Goal: Task Accomplishment & Management: Manage account settings

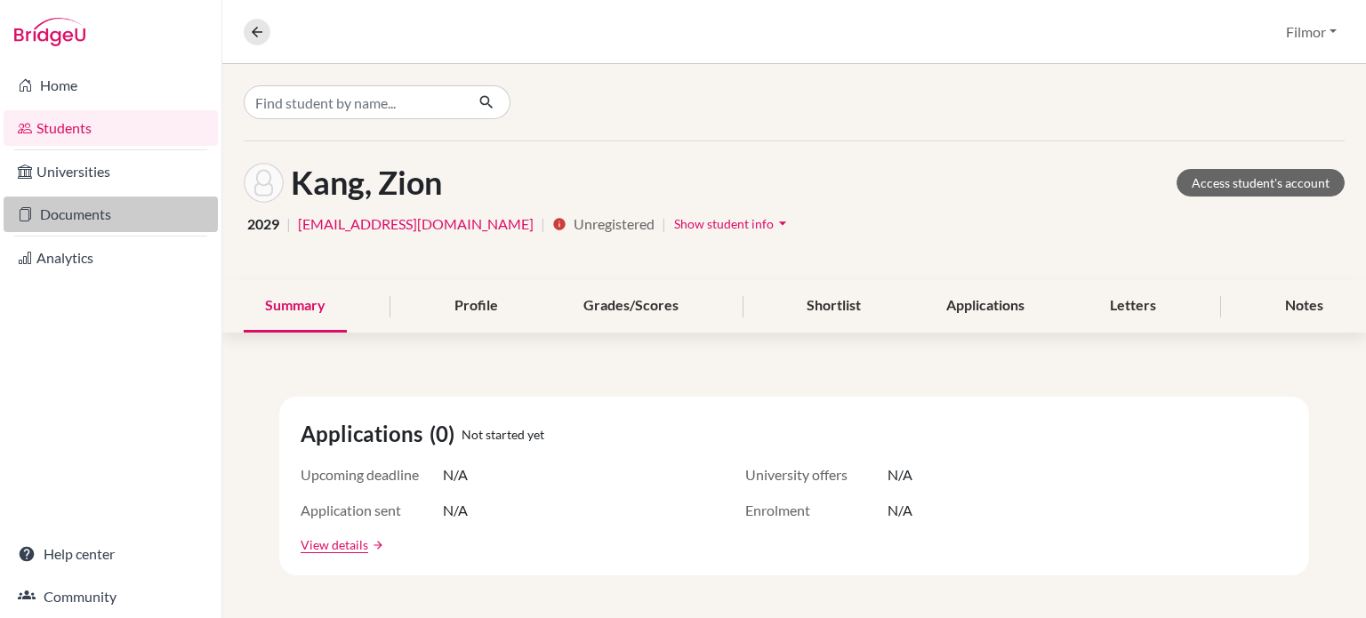
click at [103, 220] on link "Documents" at bounding box center [111, 215] width 214 height 36
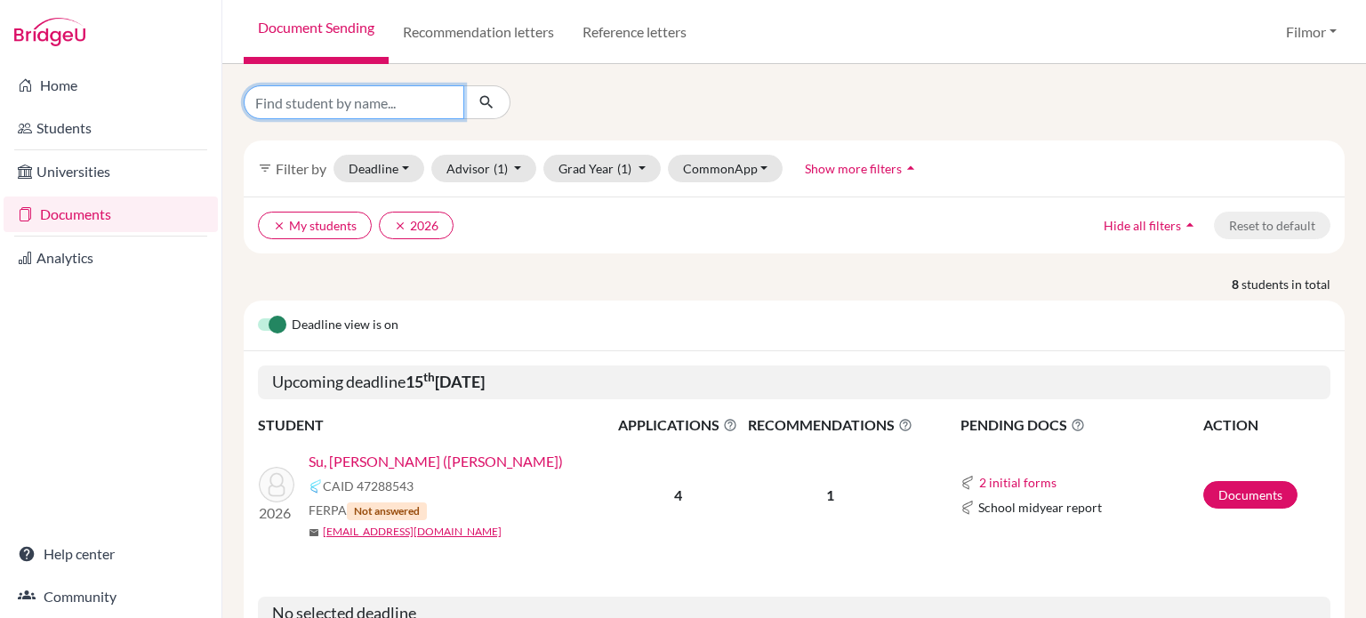
click at [416, 106] on input "Find student by name..." at bounding box center [354, 102] width 221 height 34
type input "Cindy"
click button "submit" at bounding box center [486, 102] width 47 height 34
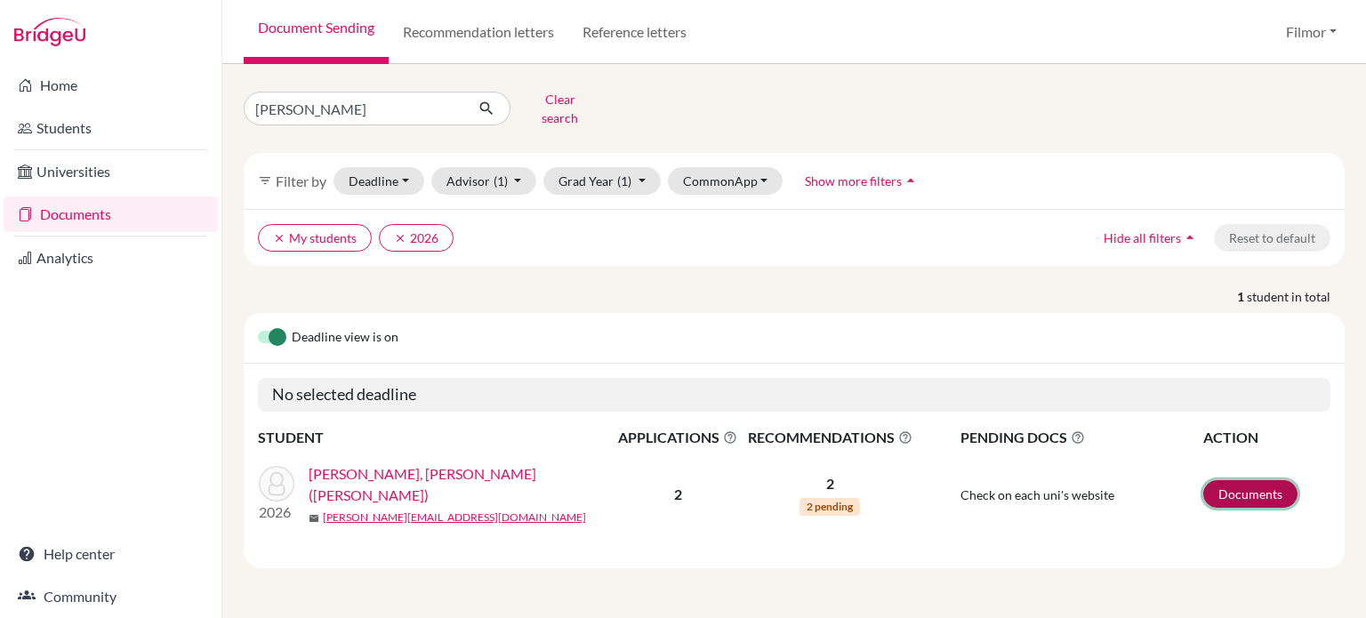
click at [1237, 480] on link "Documents" at bounding box center [1250, 494] width 94 height 28
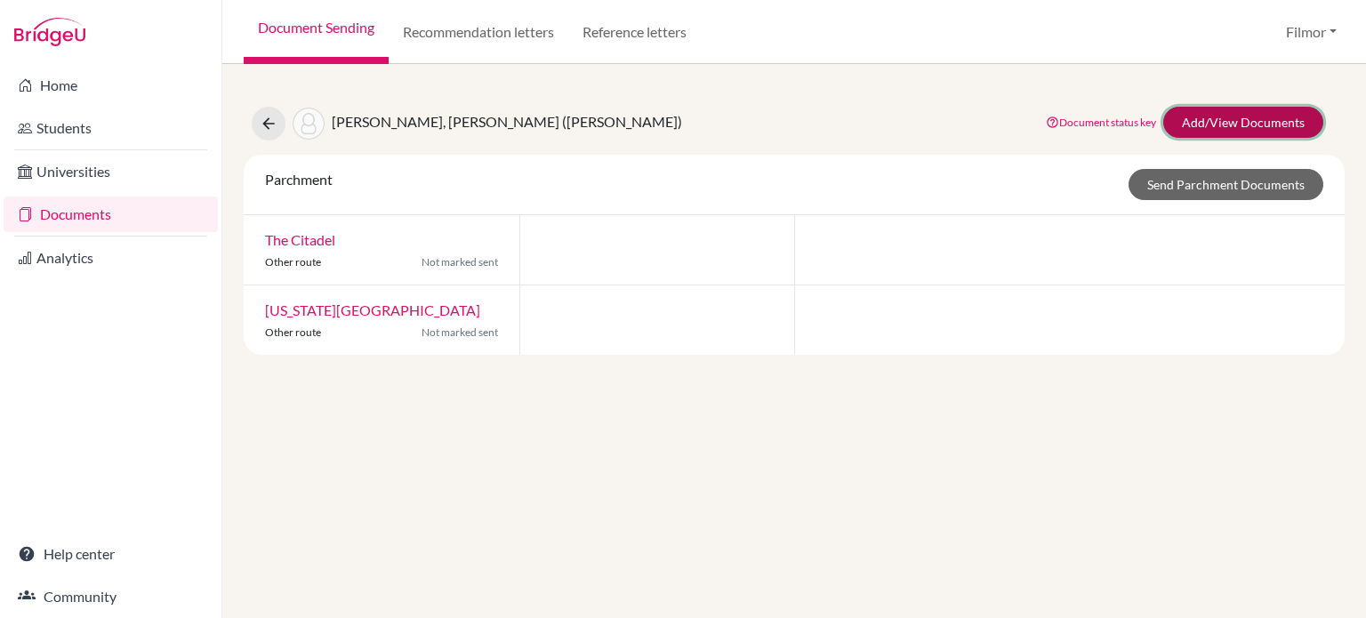
click at [1244, 117] on link "Add/View Documents" at bounding box center [1243, 122] width 160 height 31
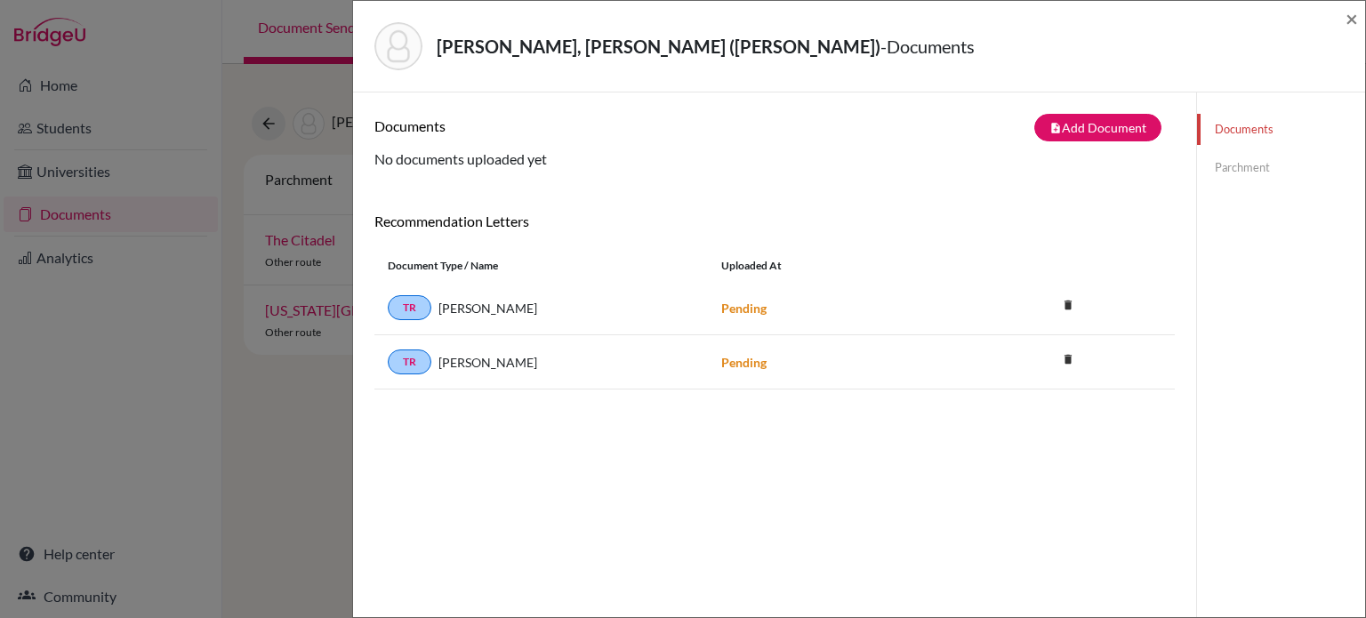
click at [733, 306] on strong "Pending" at bounding box center [743, 308] width 45 height 15
click at [1352, 20] on span "×" at bounding box center [1352, 18] width 12 height 26
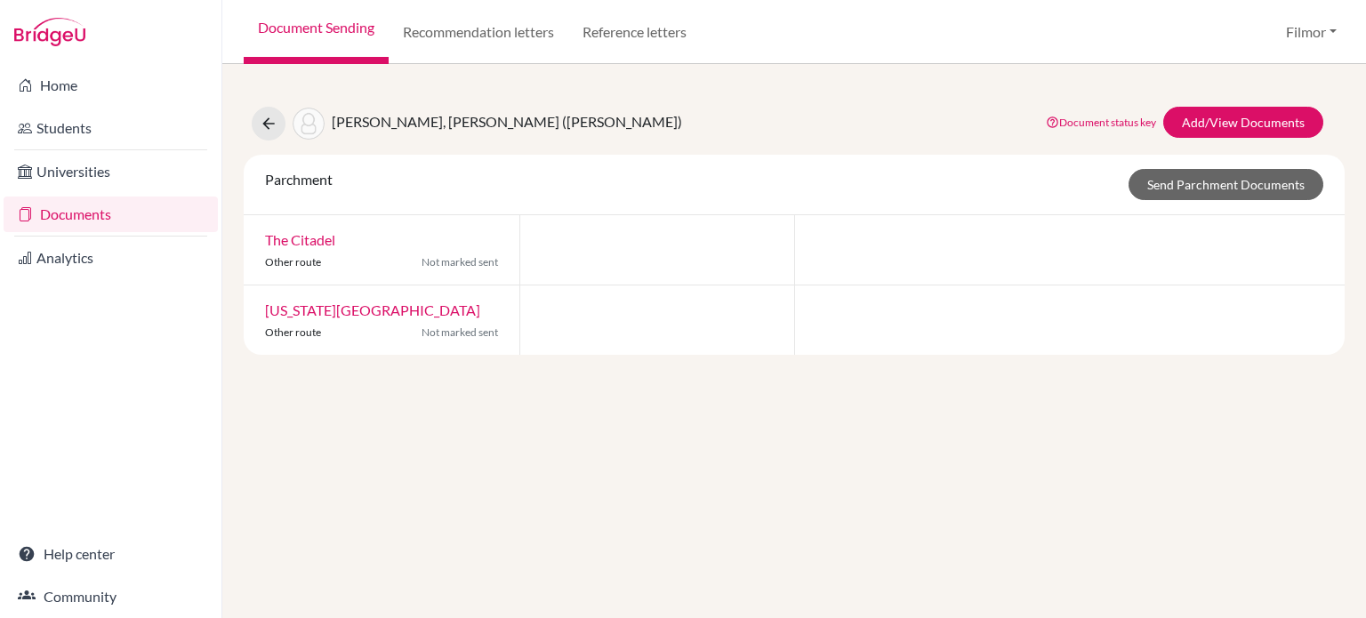
click at [417, 127] on span "Yu, Chia-Hsin (Cindy)" at bounding box center [507, 121] width 350 height 17
click at [261, 117] on icon at bounding box center [269, 124] width 18 height 18
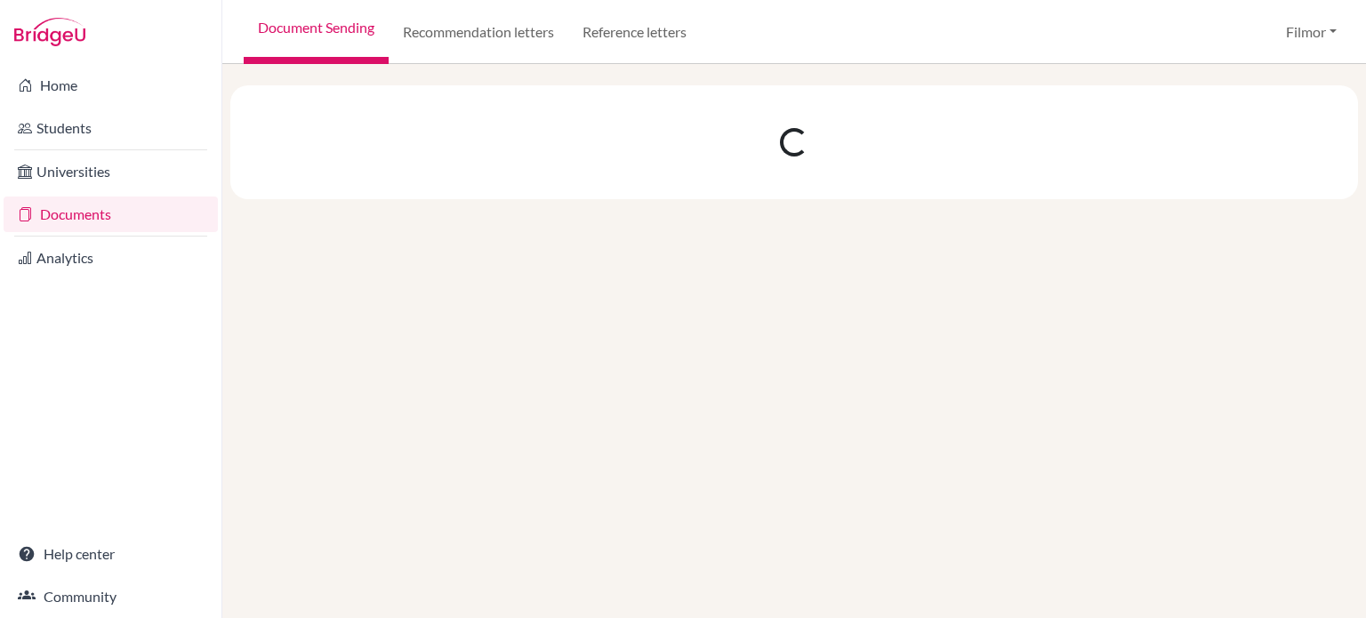
click at [258, 117] on div at bounding box center [794, 341] width 1144 height 554
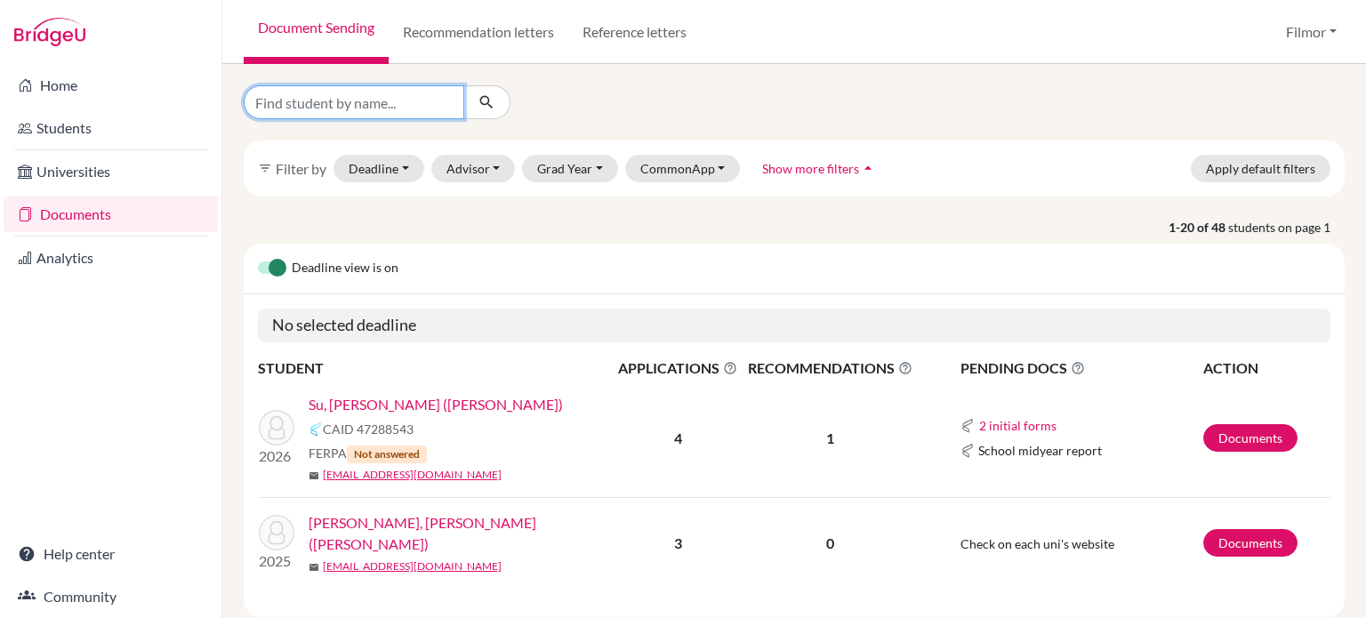
click at [374, 109] on input "Find student by name..." at bounding box center [354, 102] width 221 height 34
type input "Cindy"
click at [486, 104] on icon "submit" at bounding box center [487, 102] width 18 height 18
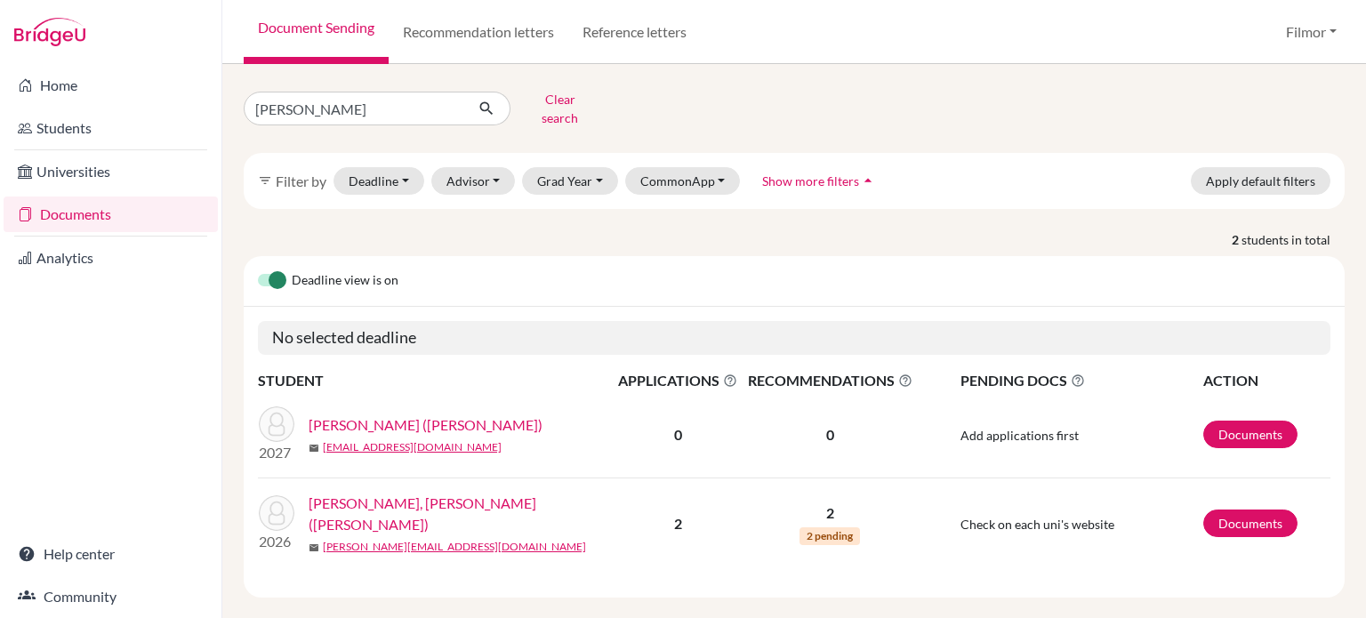
click at [351, 495] on link "[PERSON_NAME], [PERSON_NAME] ([PERSON_NAME])" at bounding box center [468, 514] width 318 height 43
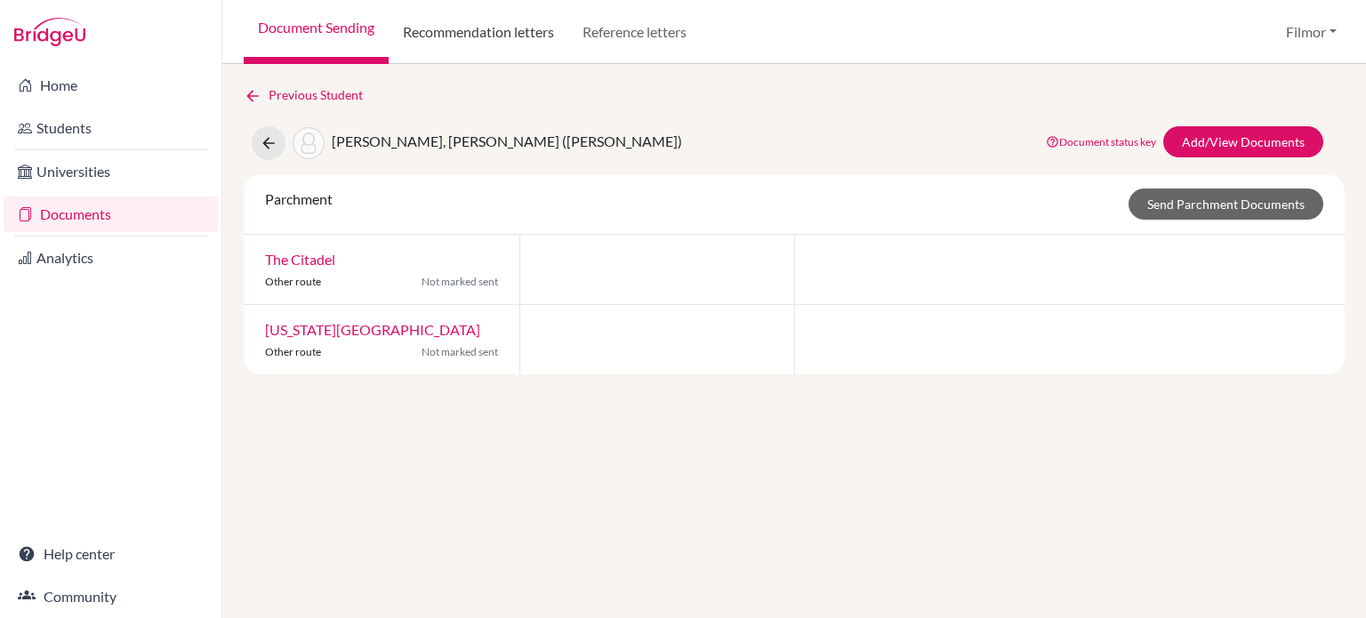
click at [487, 32] on link "Recommendation letters" at bounding box center [479, 32] width 180 height 64
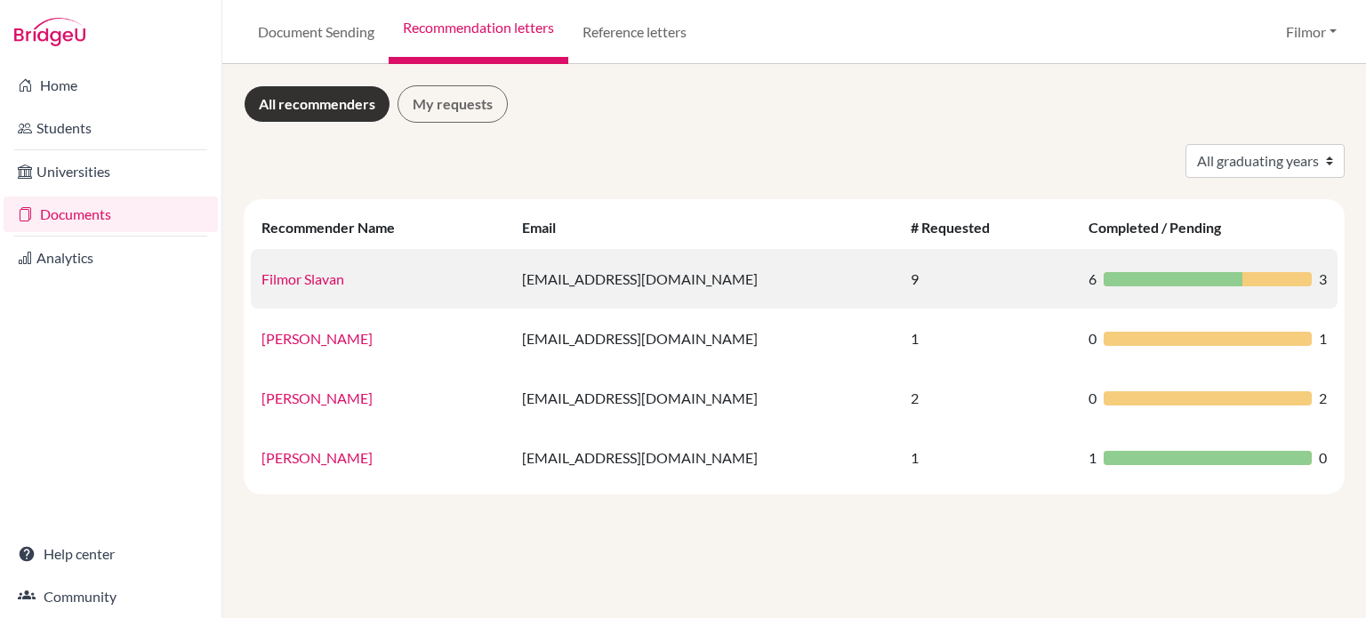
click at [315, 284] on link "Filmor Slavan" at bounding box center [302, 278] width 83 height 17
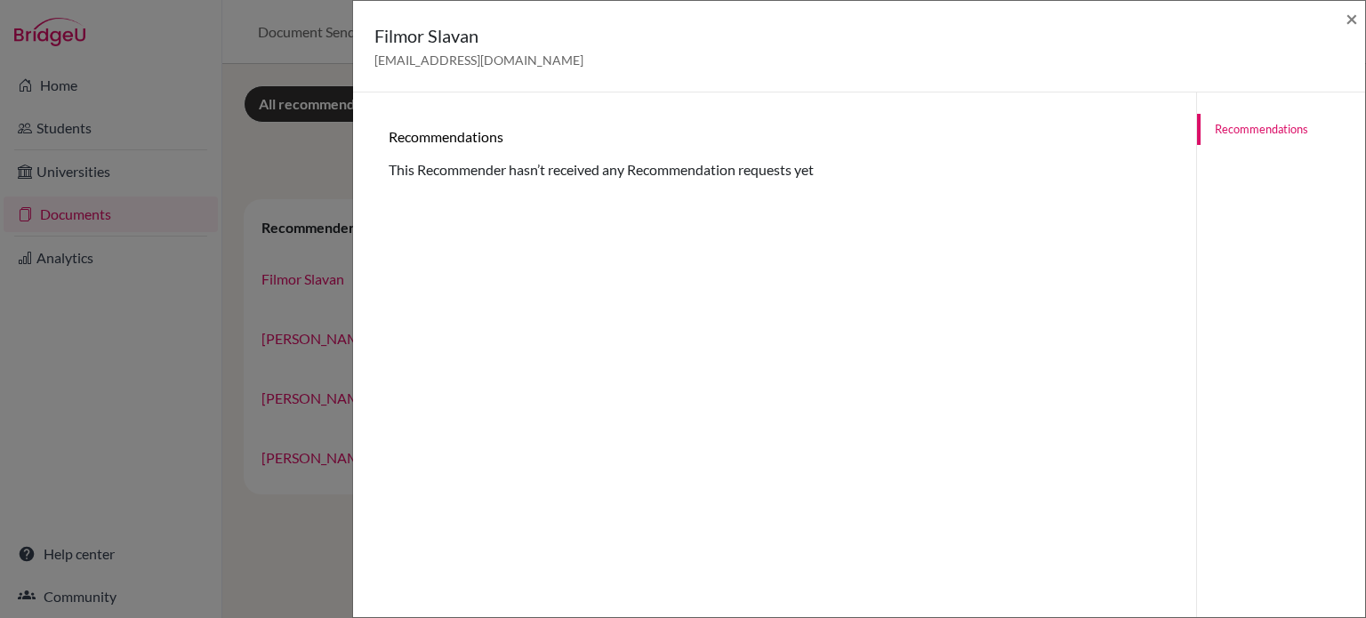
click at [414, 56] on span "filmor@tais.tw" at bounding box center [478, 59] width 209 height 15
click at [1348, 21] on span "×" at bounding box center [1352, 18] width 12 height 26
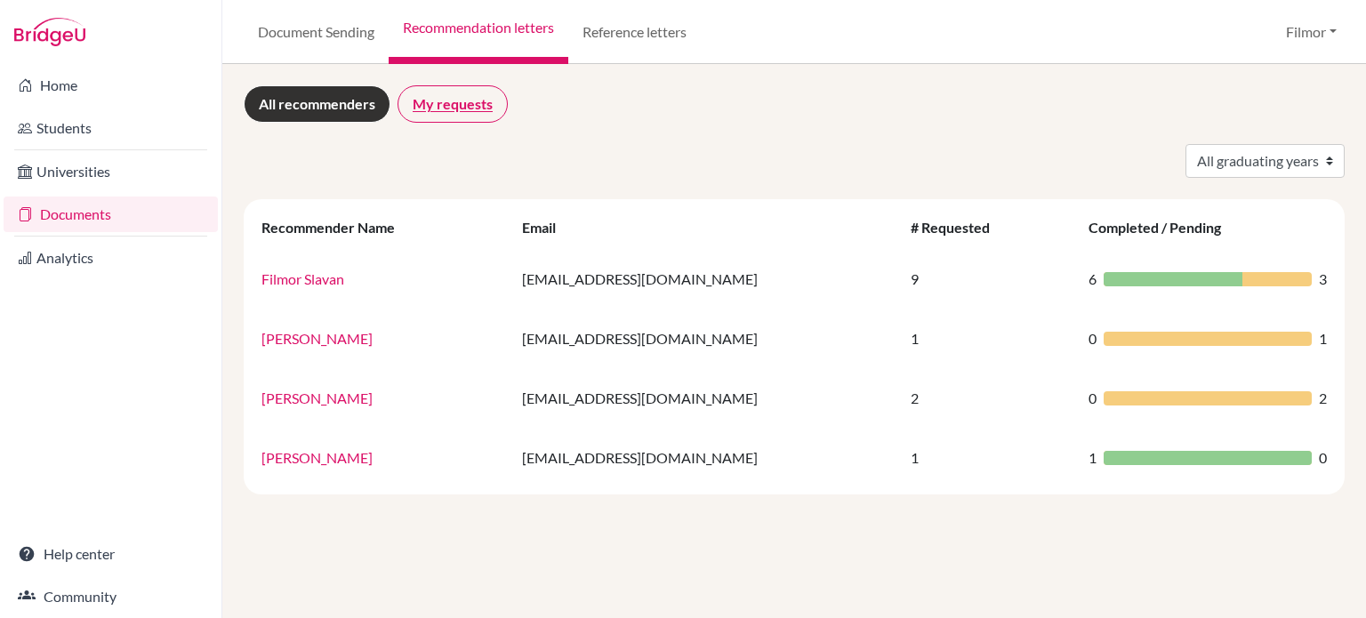
click at [435, 103] on link "My requests" at bounding box center [453, 103] width 110 height 37
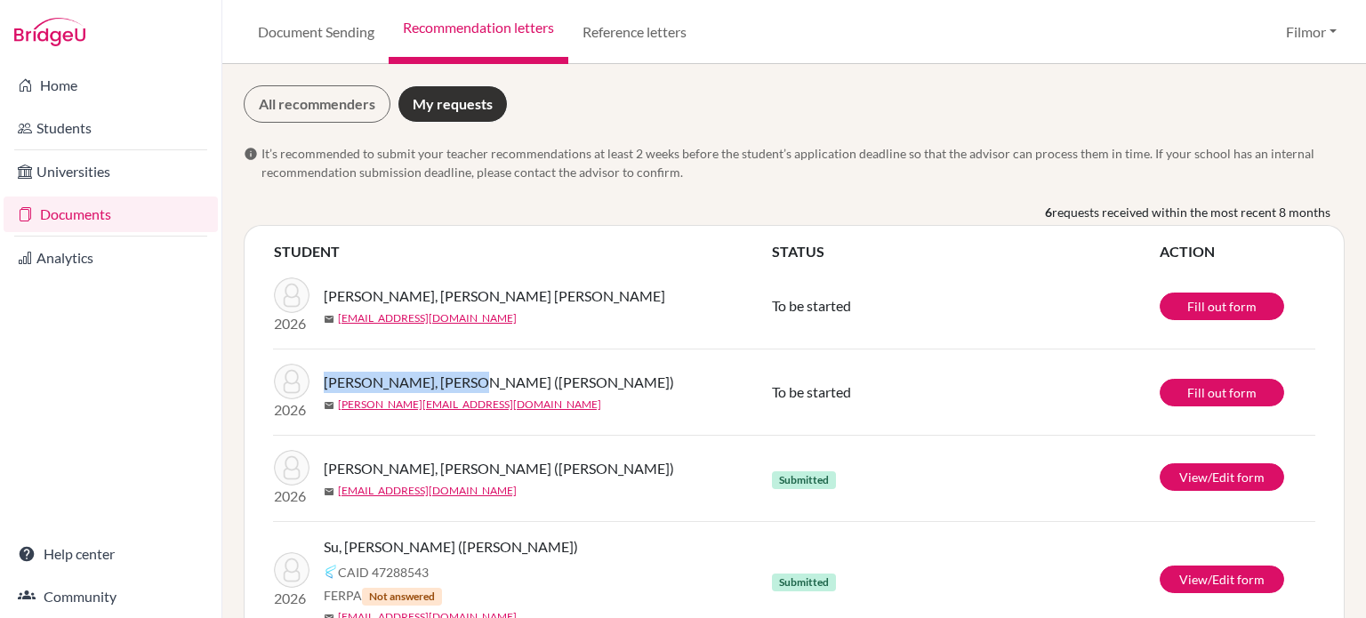
drag, startPoint x: 467, startPoint y: 386, endPoint x: 326, endPoint y: 380, distance: 141.6
click at [326, 380] on div "[PERSON_NAME], [PERSON_NAME] ([PERSON_NAME])" at bounding box center [554, 382] width 460 height 21
copy span "[PERSON_NAME], [PERSON_NAME] ([PERSON_NAME])"
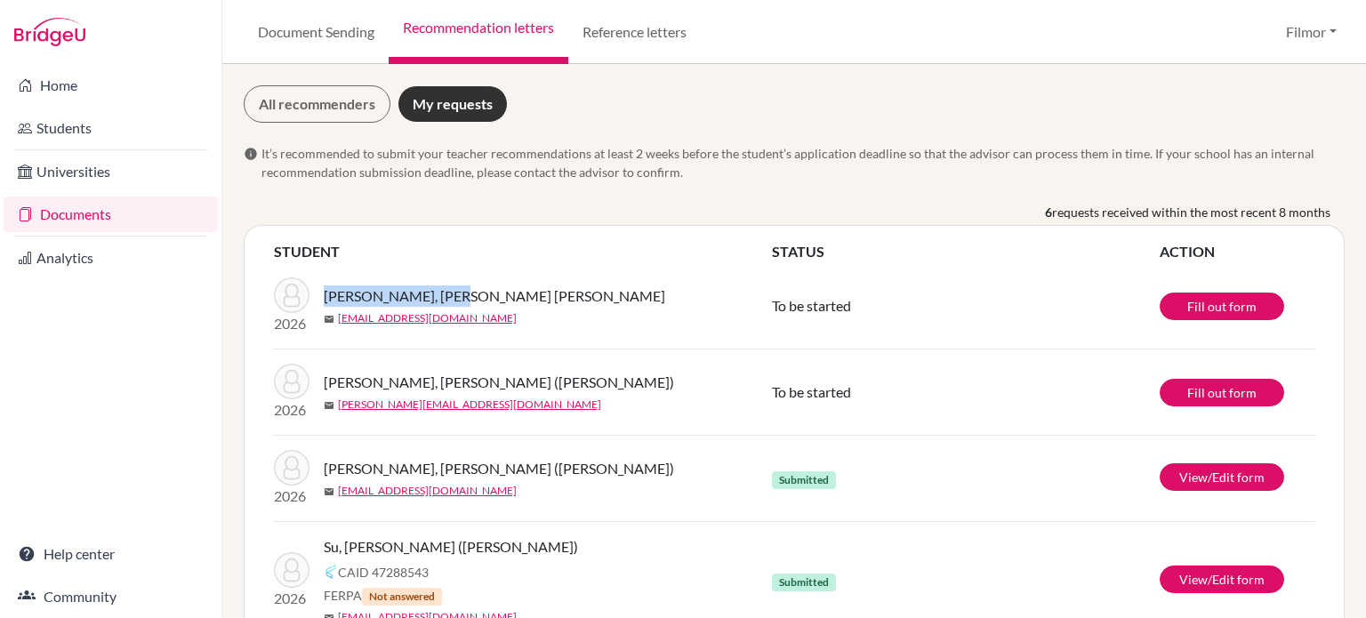
drag, startPoint x: 447, startPoint y: 297, endPoint x: 326, endPoint y: 288, distance: 122.2
click at [326, 288] on div "Tan, Dylan Bing Rui" at bounding box center [554, 296] width 460 height 21
copy span "Tan, Dylan Bing Rui"
click at [1208, 390] on link "Fill out form" at bounding box center [1222, 393] width 125 height 28
click at [538, 310] on div "mail dylantan@tais.tw" at bounding box center [554, 318] width 460 height 16
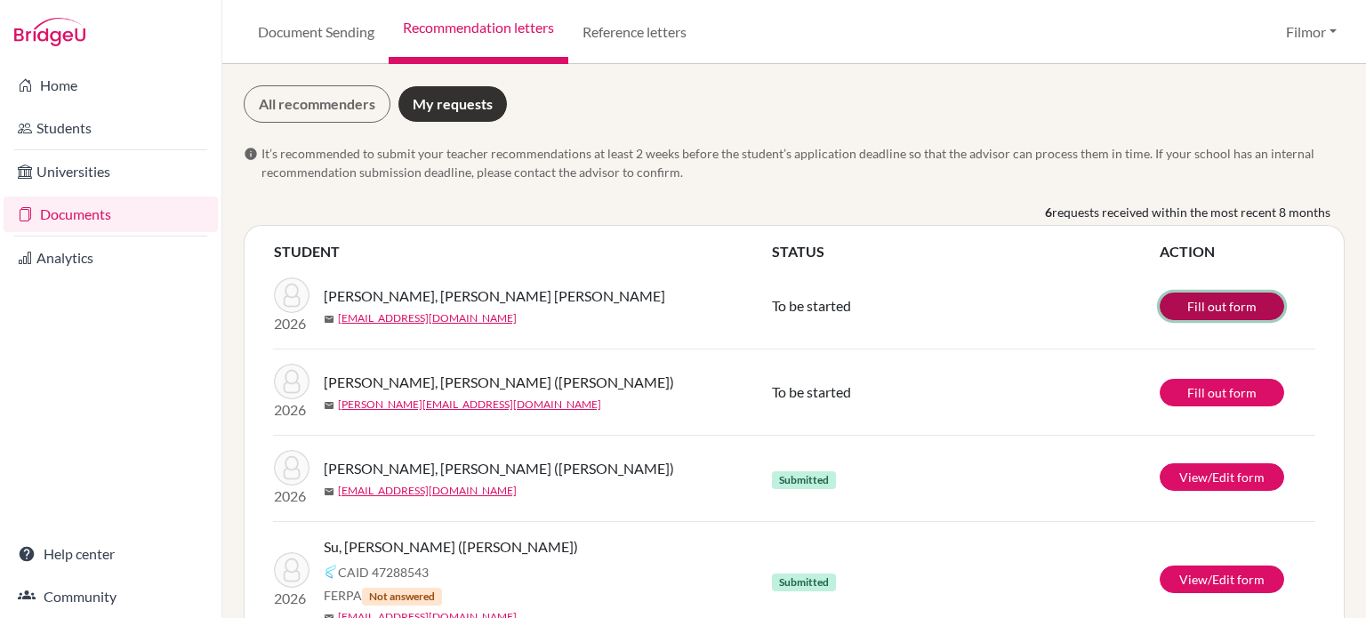
click at [1197, 312] on link "Fill out form" at bounding box center [1222, 307] width 125 height 28
click at [1021, 316] on td "To be started" at bounding box center [965, 306] width 388 height 86
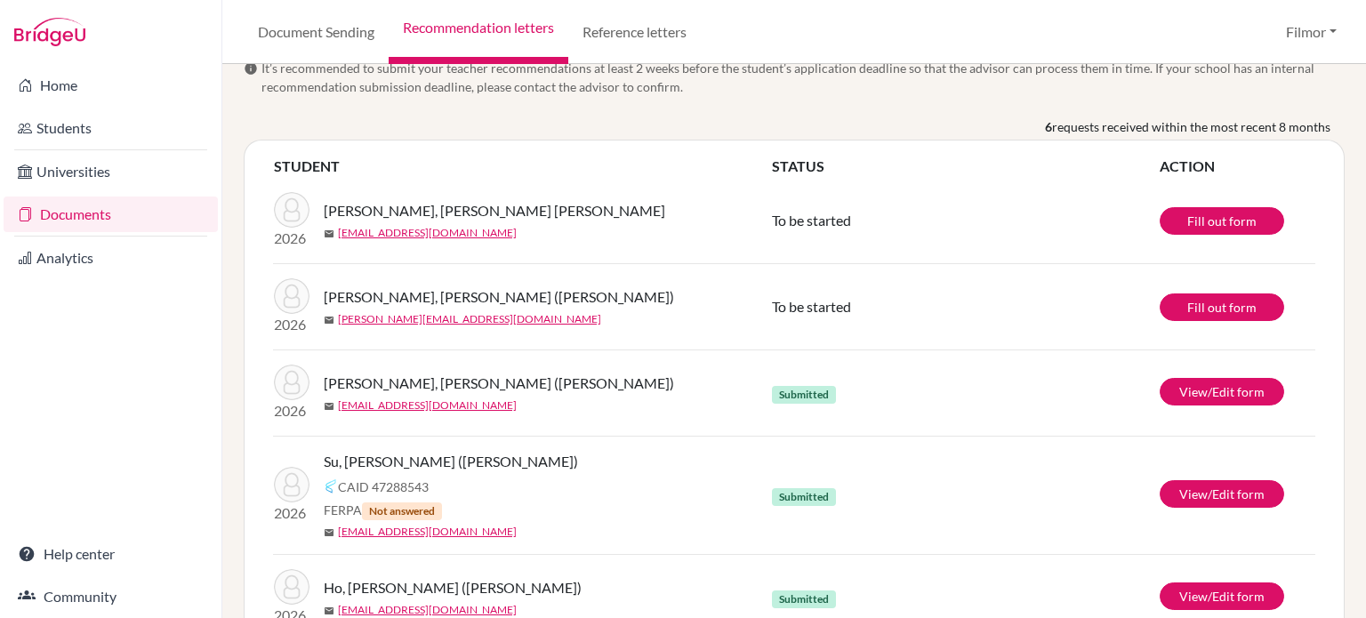
scroll to position [84, 0]
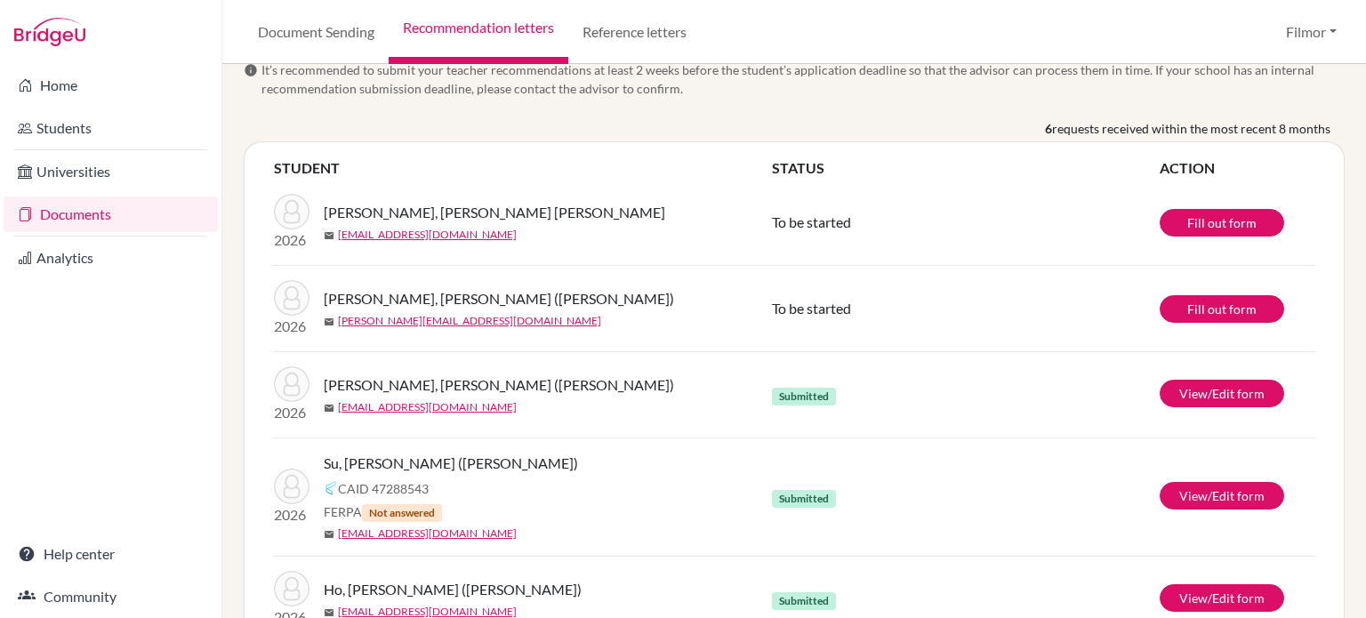
click at [779, 322] on div "mail cindyyu@tais.tw" at bounding box center [554, 321] width 460 height 16
click at [1225, 399] on link "View/Edit form" at bounding box center [1222, 394] width 125 height 28
click at [1179, 219] on link "Fill out form" at bounding box center [1222, 223] width 125 height 28
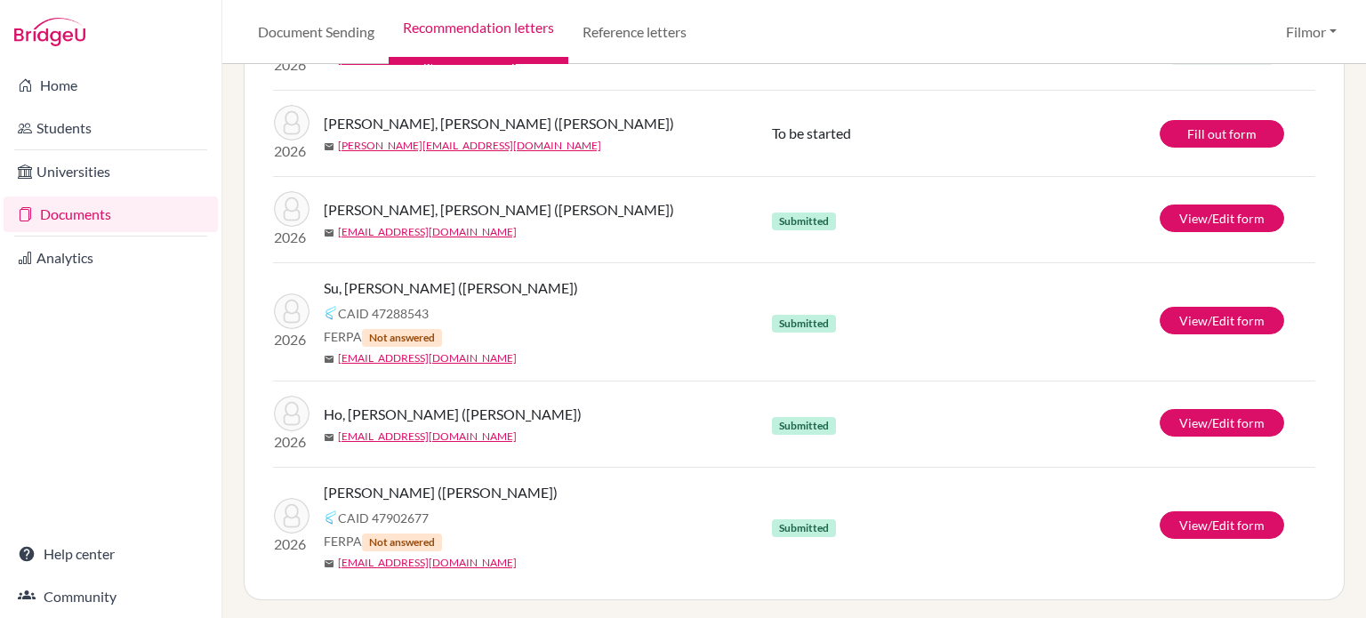
scroll to position [0, 0]
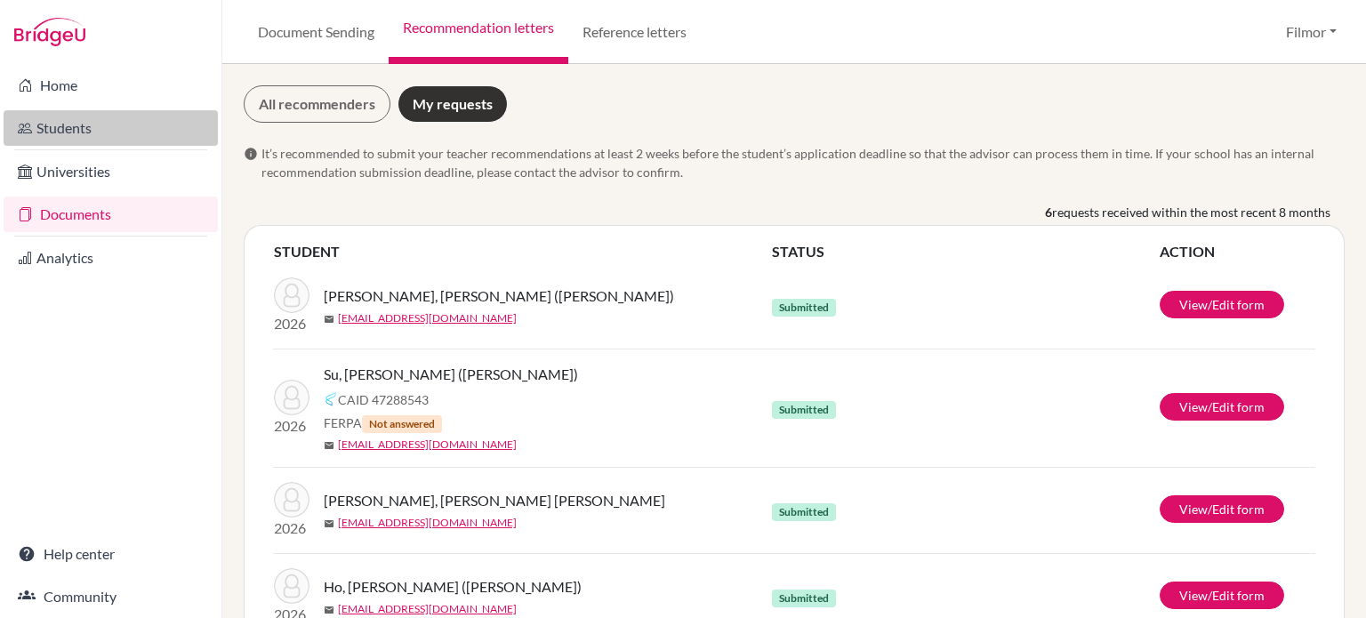
click at [56, 127] on link "Students" at bounding box center [111, 128] width 214 height 36
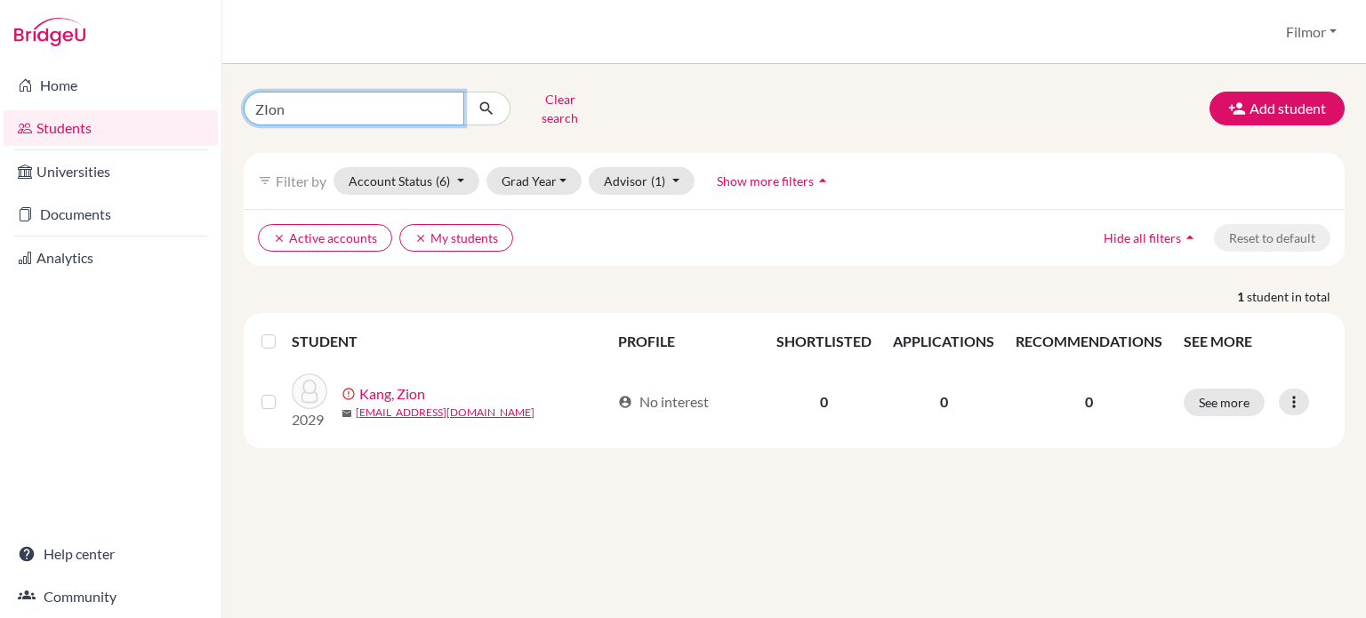
click at [351, 114] on input "ZIon" at bounding box center [354, 109] width 221 height 34
click at [447, 100] on input "ZIon" at bounding box center [354, 109] width 221 height 34
click at [754, 95] on div "Clear search Add student" at bounding box center [794, 108] width 1128 height 46
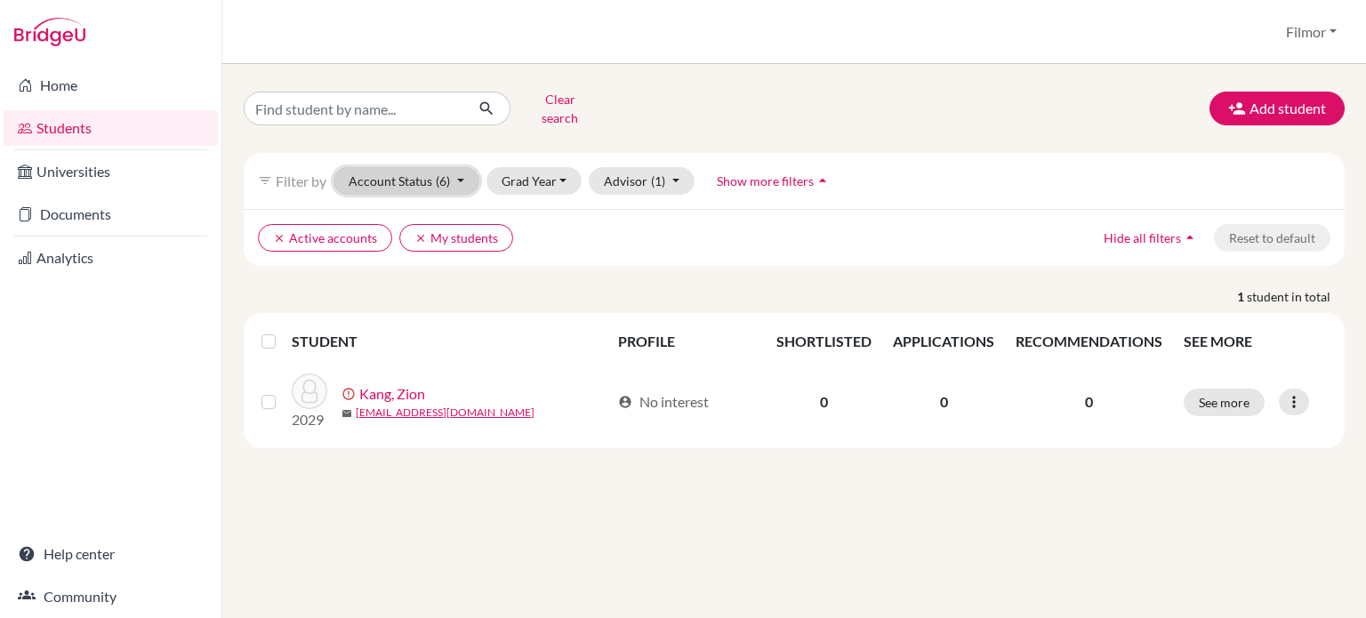
click at [455, 173] on button "Account Status (6)" at bounding box center [407, 181] width 146 height 28
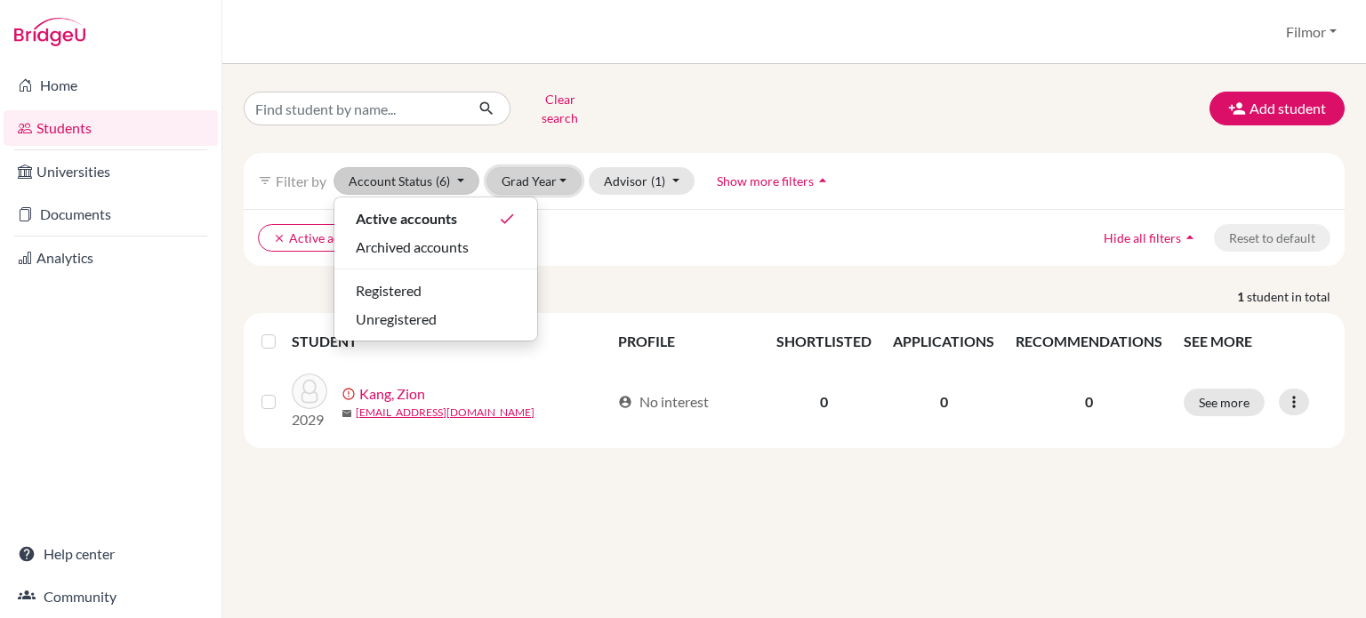
click at [566, 173] on button "Grad Year" at bounding box center [535, 181] width 96 height 28
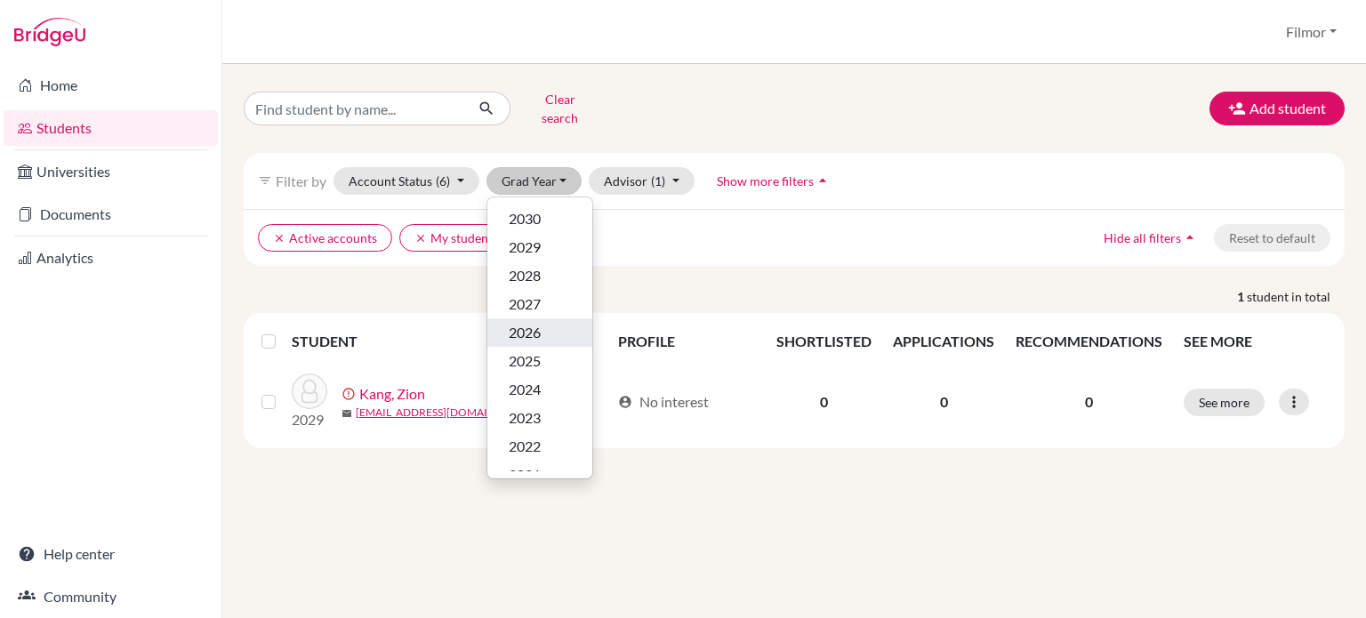
click at [527, 322] on span "2026" at bounding box center [525, 332] width 32 height 21
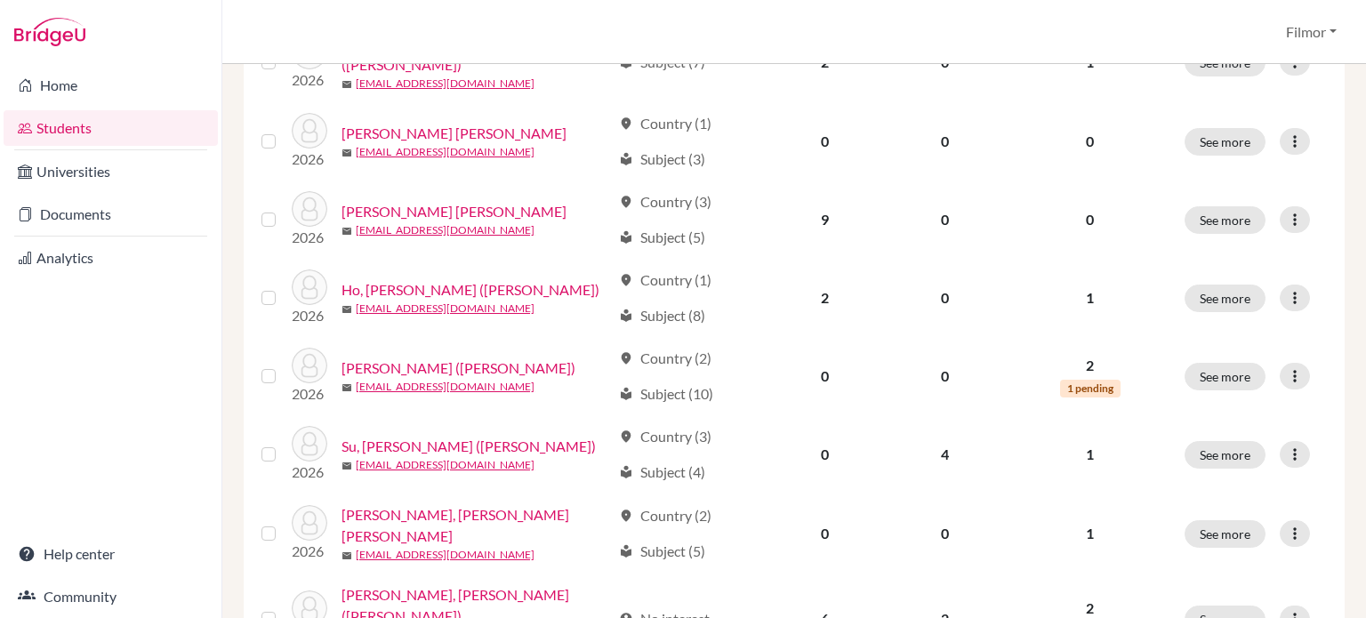
scroll to position [406, 0]
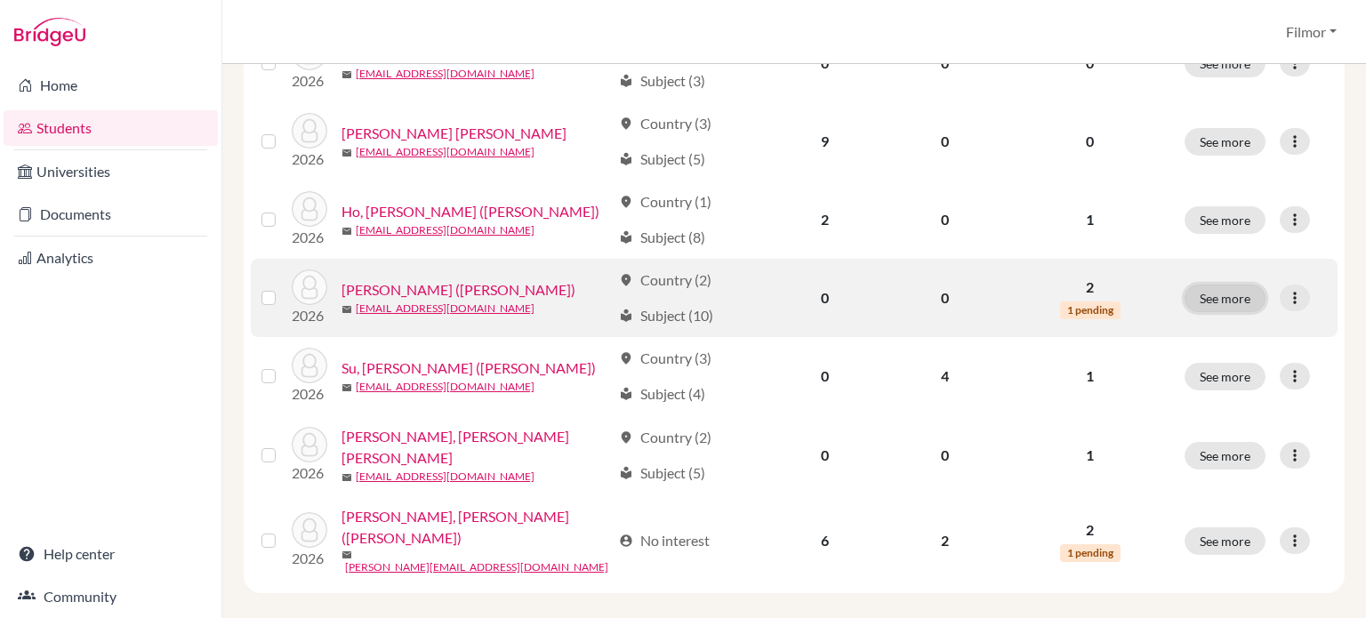
click at [1219, 298] on button "See more" at bounding box center [1225, 299] width 81 height 28
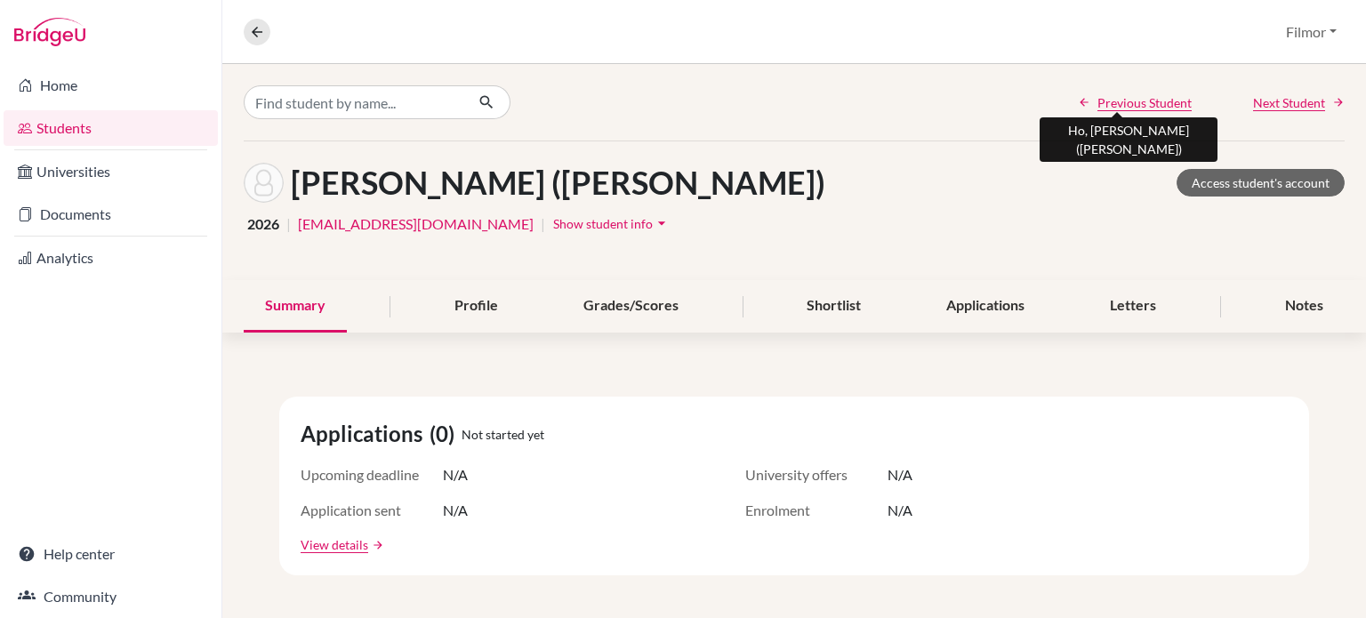
click at [1128, 102] on span "Previous Student" at bounding box center [1145, 102] width 94 height 19
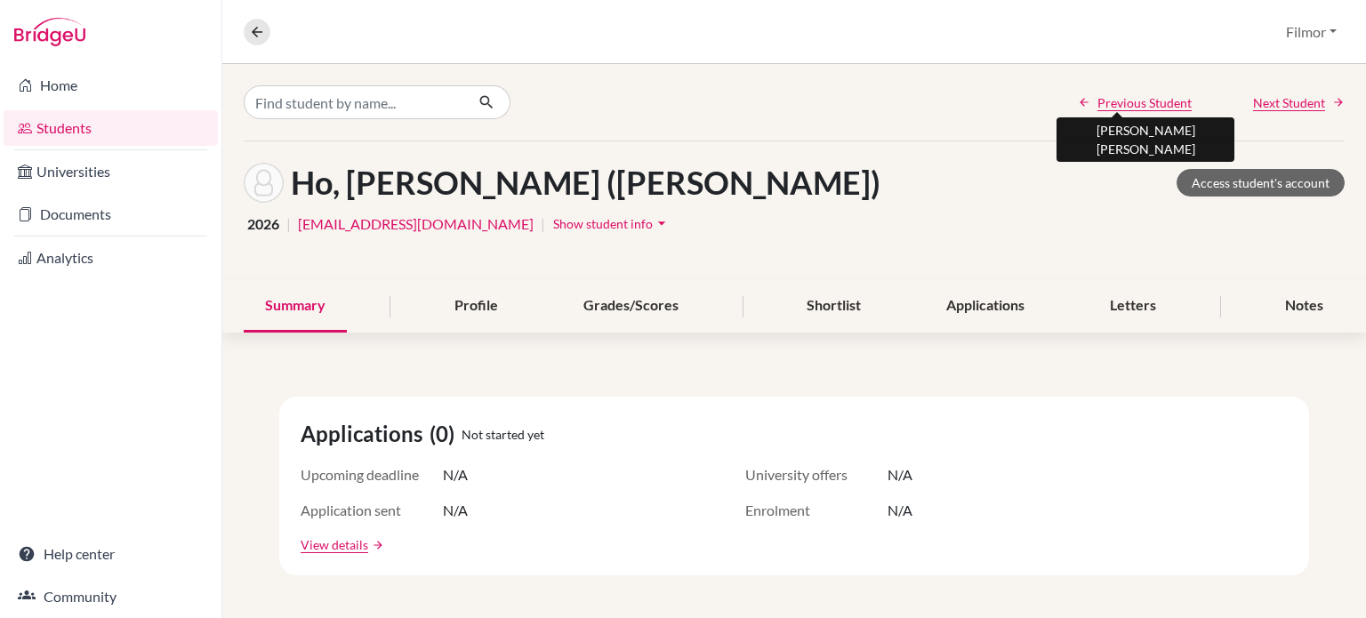
click at [1114, 105] on span "Previous Student" at bounding box center [1145, 102] width 94 height 19
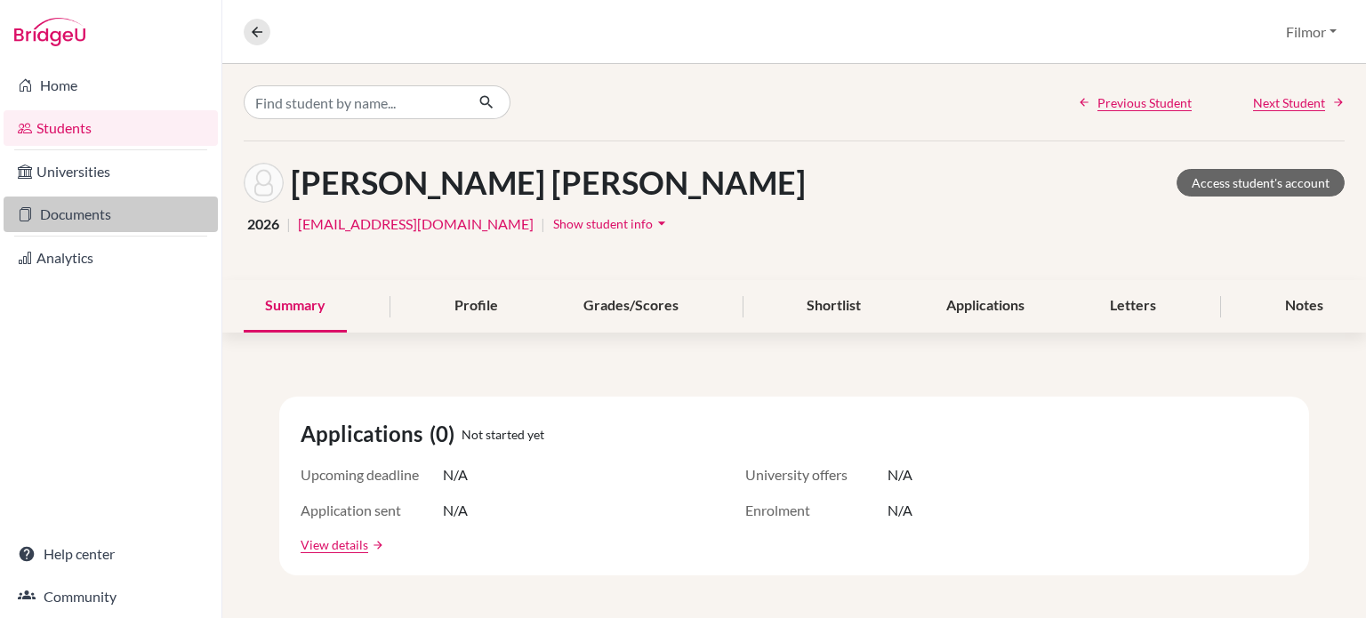
click at [93, 219] on link "Documents" at bounding box center [111, 215] width 214 height 36
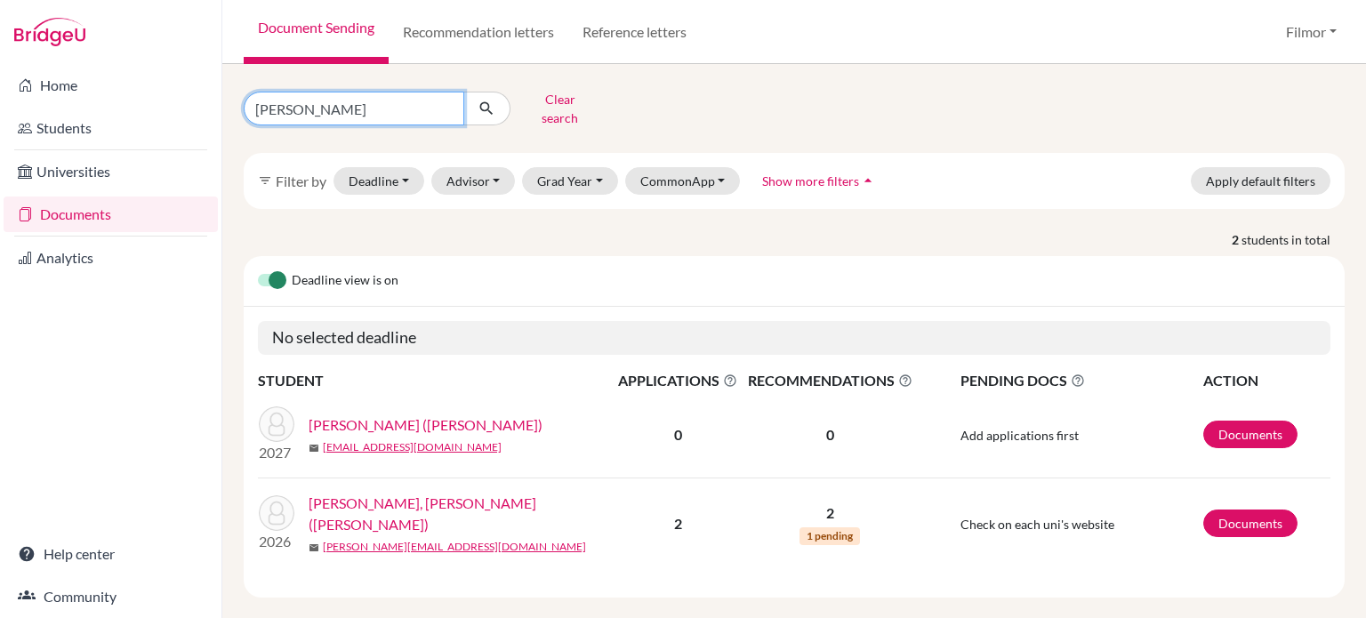
click at [446, 99] on input "Cindy" at bounding box center [354, 109] width 221 height 34
click at [598, 169] on button "Grad Year" at bounding box center [570, 181] width 96 height 28
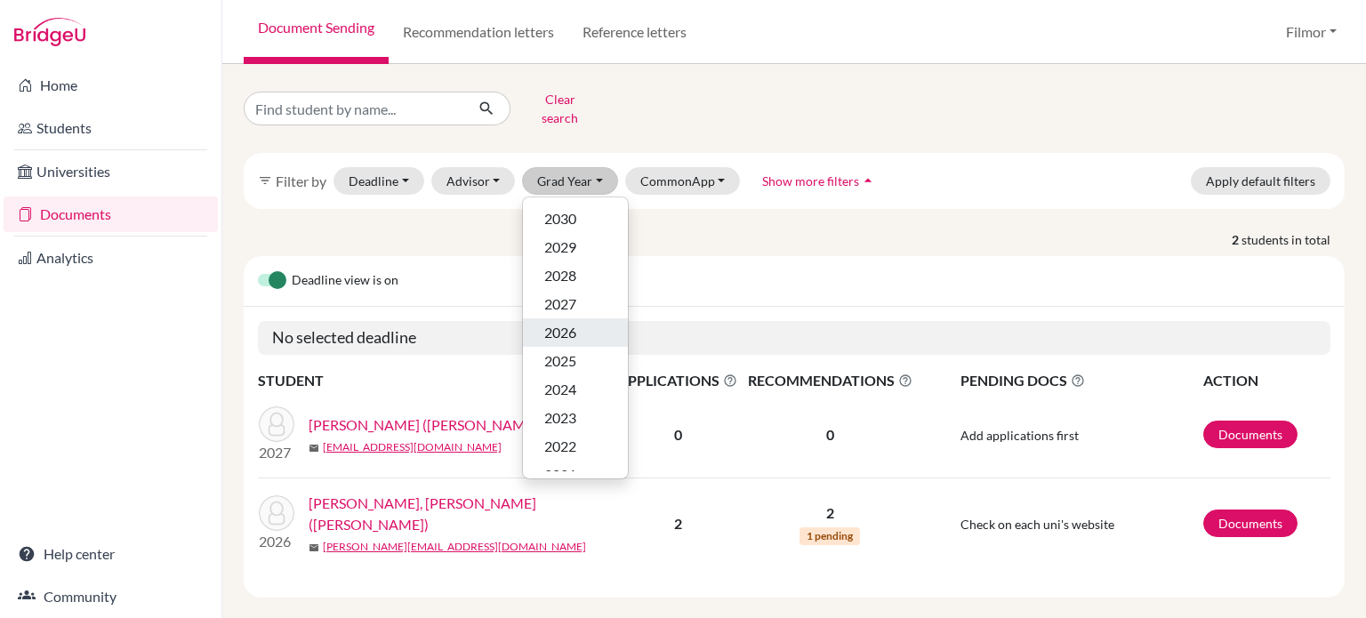
click at [565, 324] on span "2026" at bounding box center [560, 332] width 32 height 21
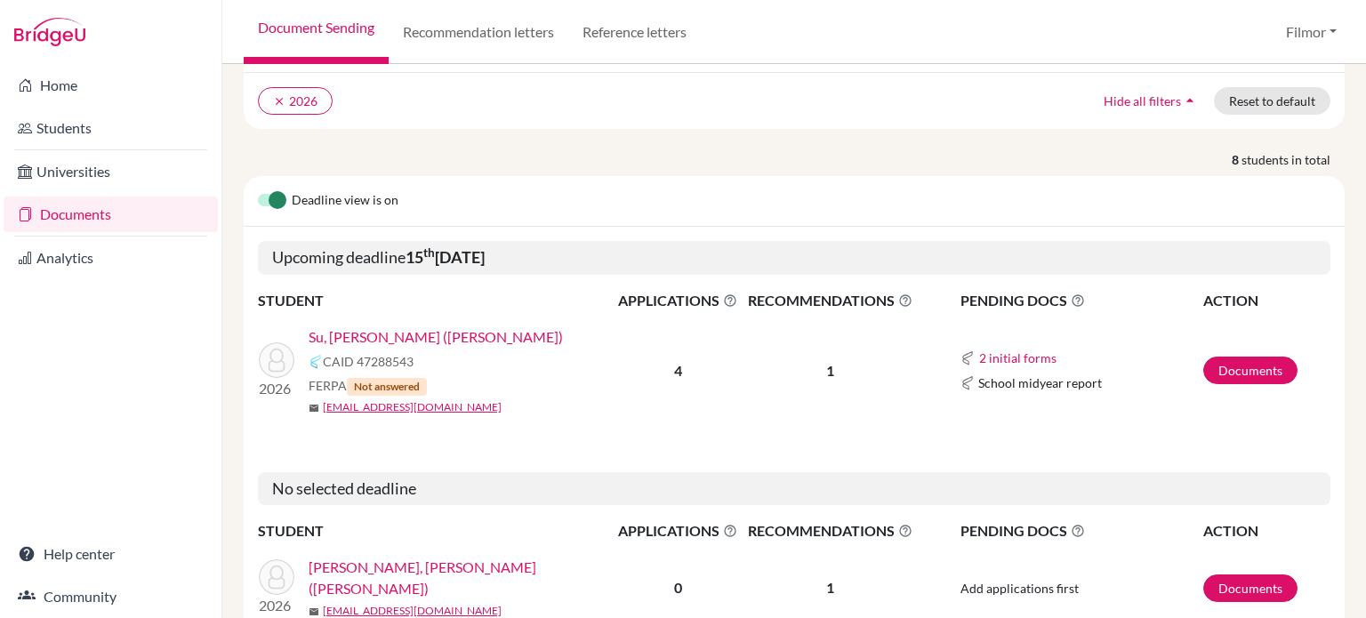
scroll to position [142, 0]
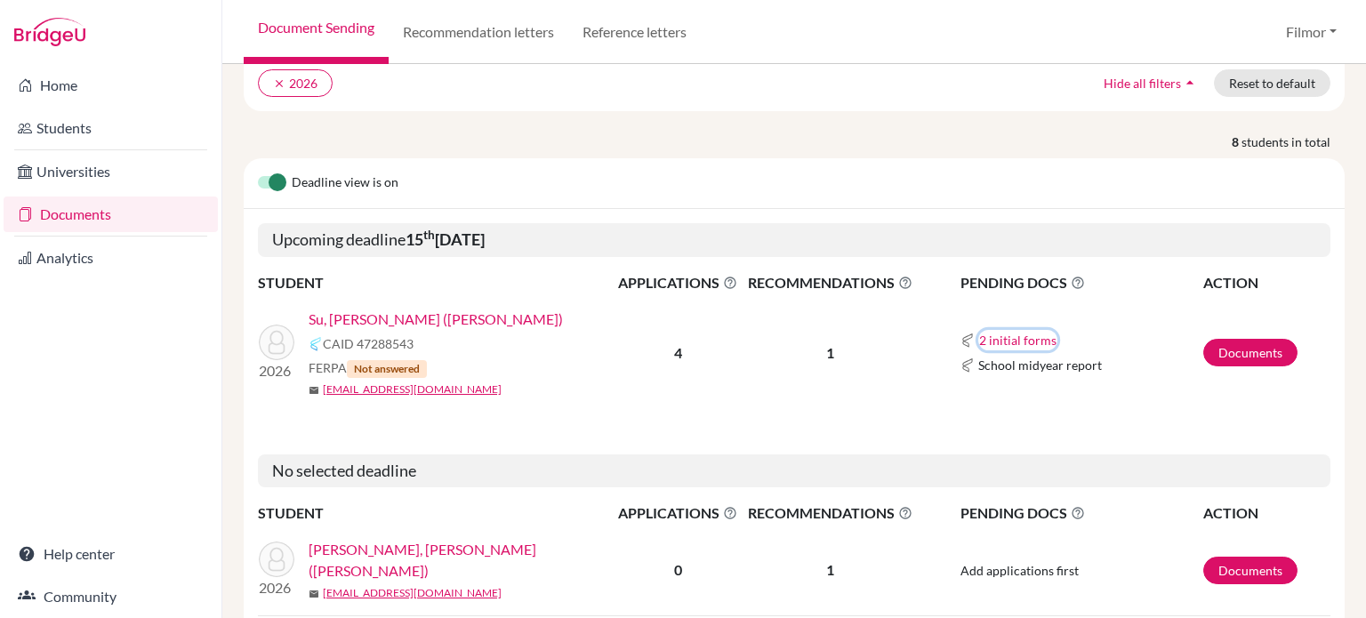
click at [1012, 334] on button "2 initial forms" at bounding box center [1017, 340] width 79 height 20
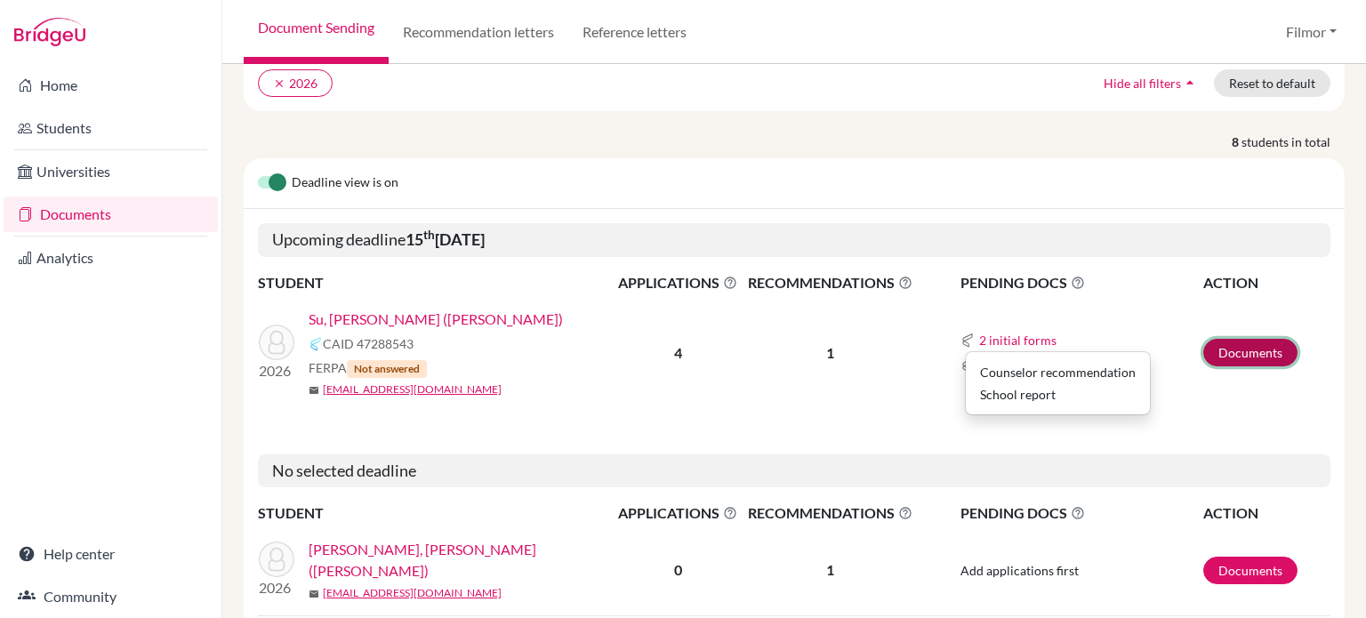
click at [1217, 356] on link "Documents" at bounding box center [1250, 353] width 94 height 28
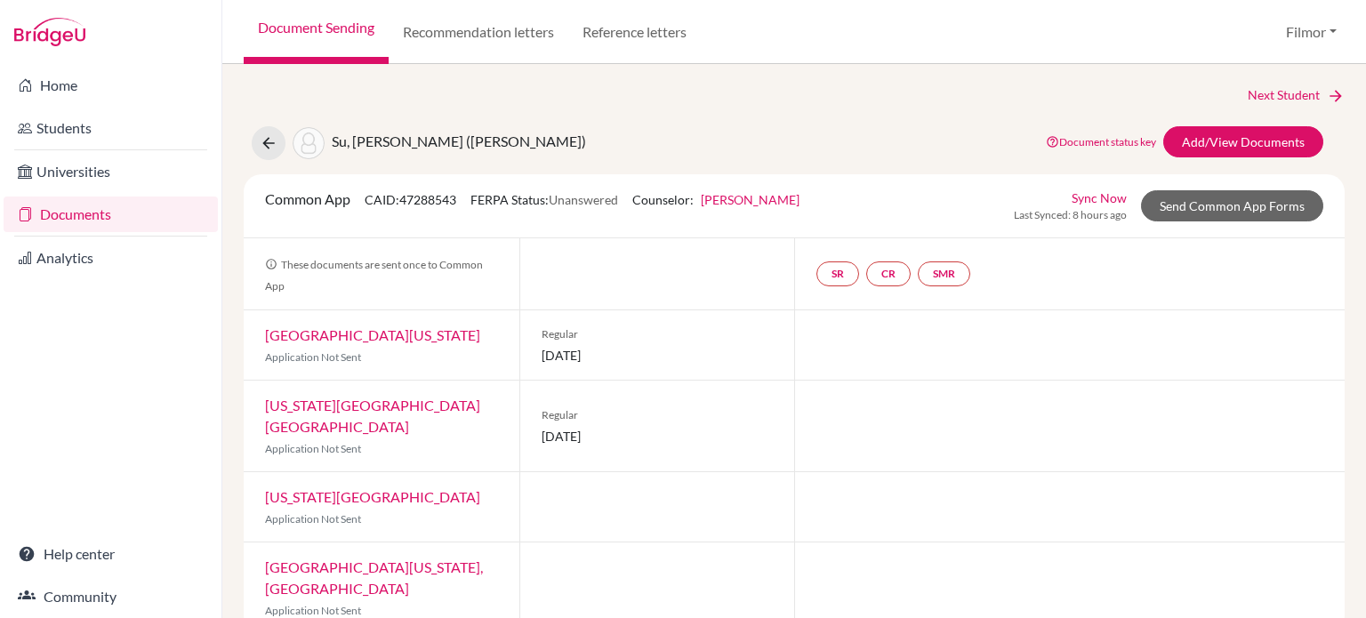
click at [755, 202] on link "[PERSON_NAME]" at bounding box center [750, 199] width 99 height 15
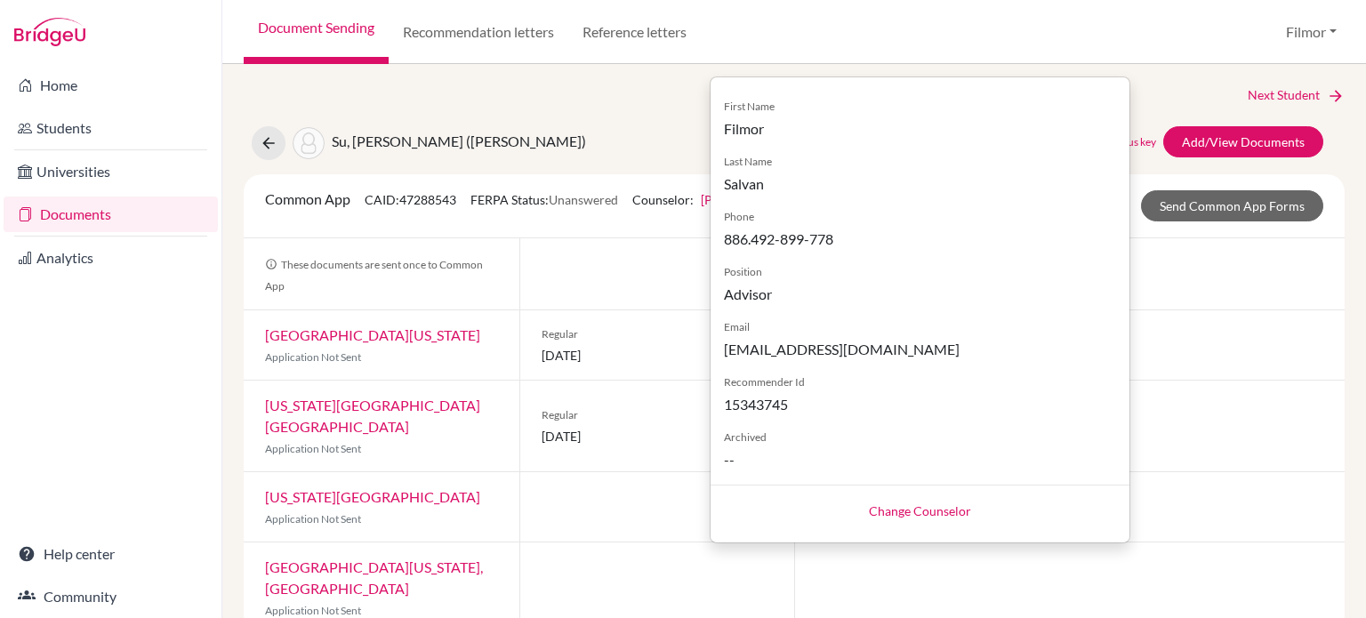
click at [1171, 297] on div "SR CR SMR" at bounding box center [1069, 273] width 551 height 71
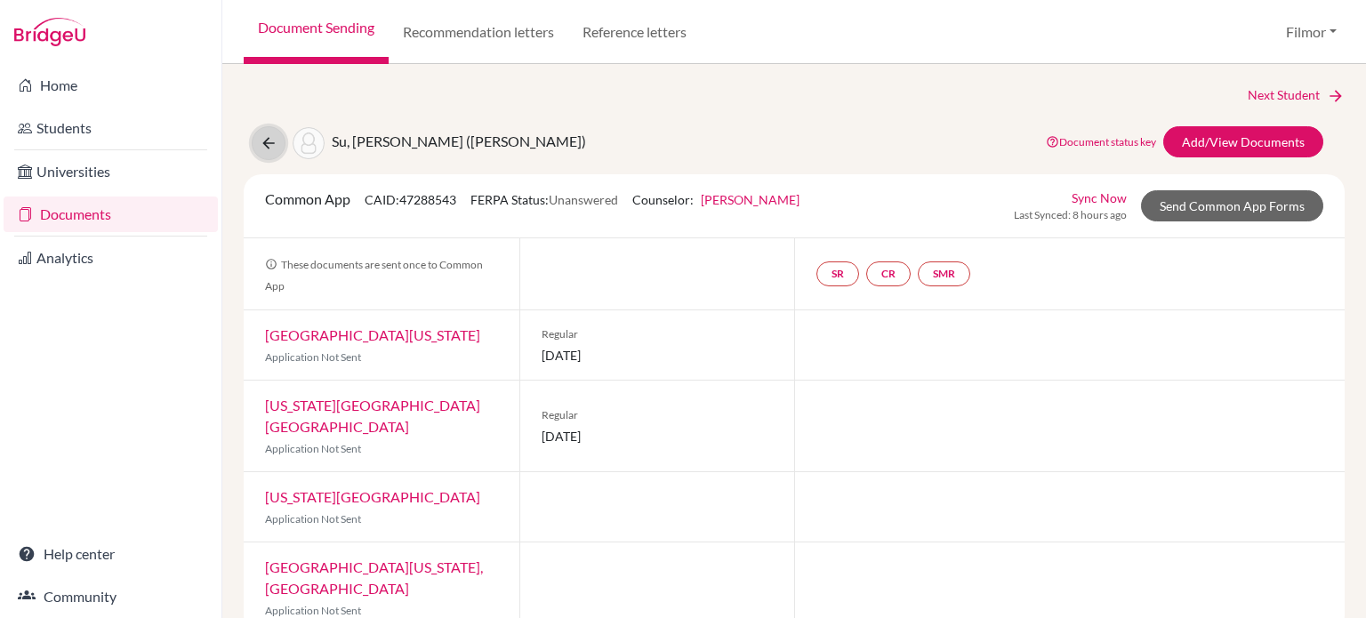
click at [272, 141] on icon at bounding box center [269, 143] width 18 height 18
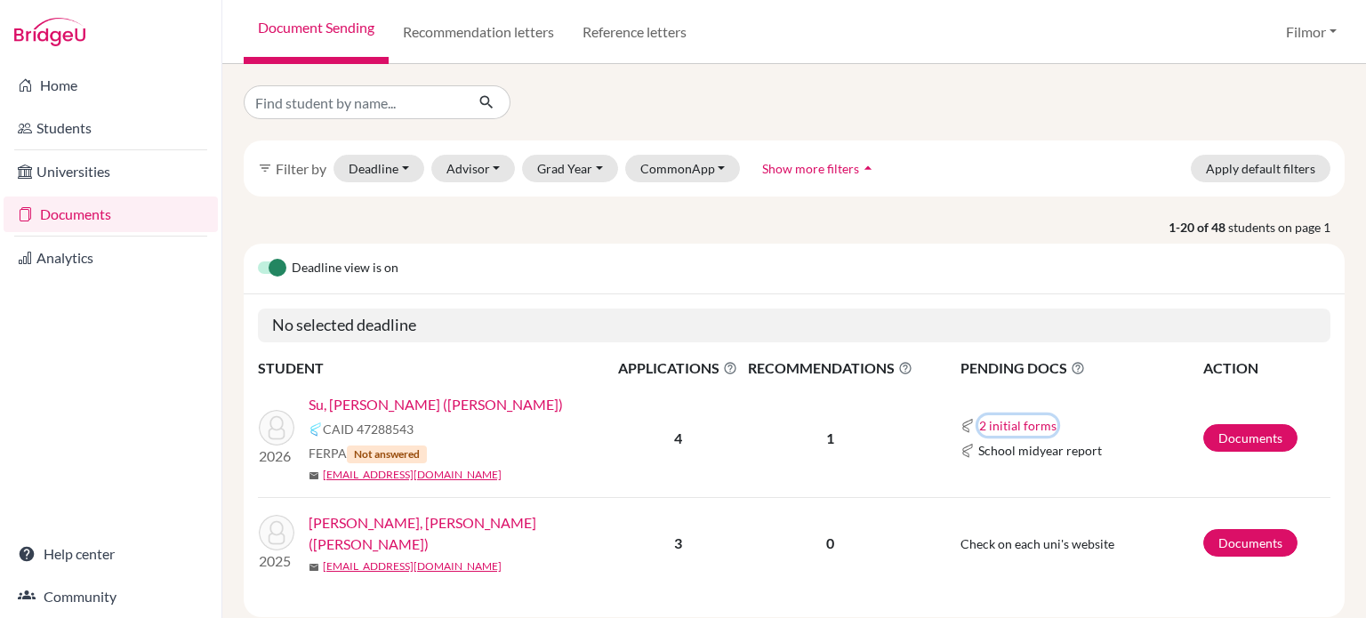
click at [1004, 422] on button "2 initial forms" at bounding box center [1017, 425] width 79 height 20
click at [1114, 398] on td "2 initial forms Counselor recommendation School report School midyear report" at bounding box center [1060, 439] width 285 height 118
click at [1239, 433] on link "Documents" at bounding box center [1250, 438] width 94 height 28
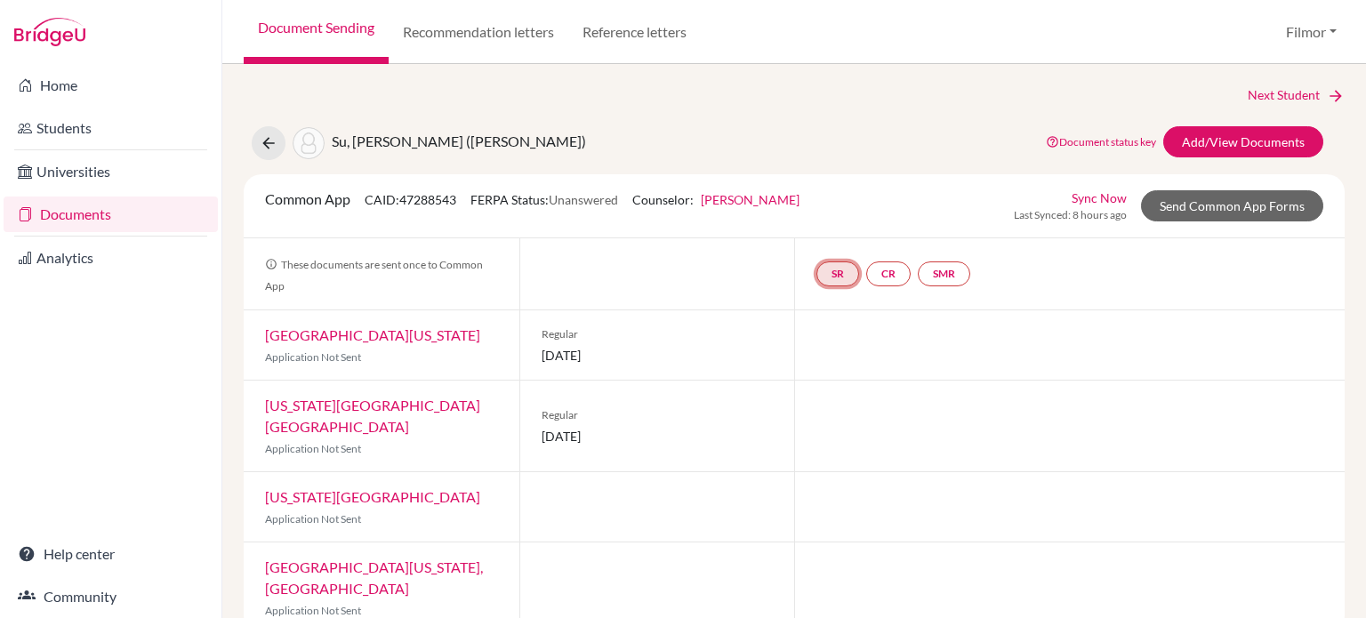
click at [828, 271] on link "SR" at bounding box center [838, 273] width 43 height 25
click at [824, 216] on link "School report" at bounding box center [838, 220] width 76 height 15
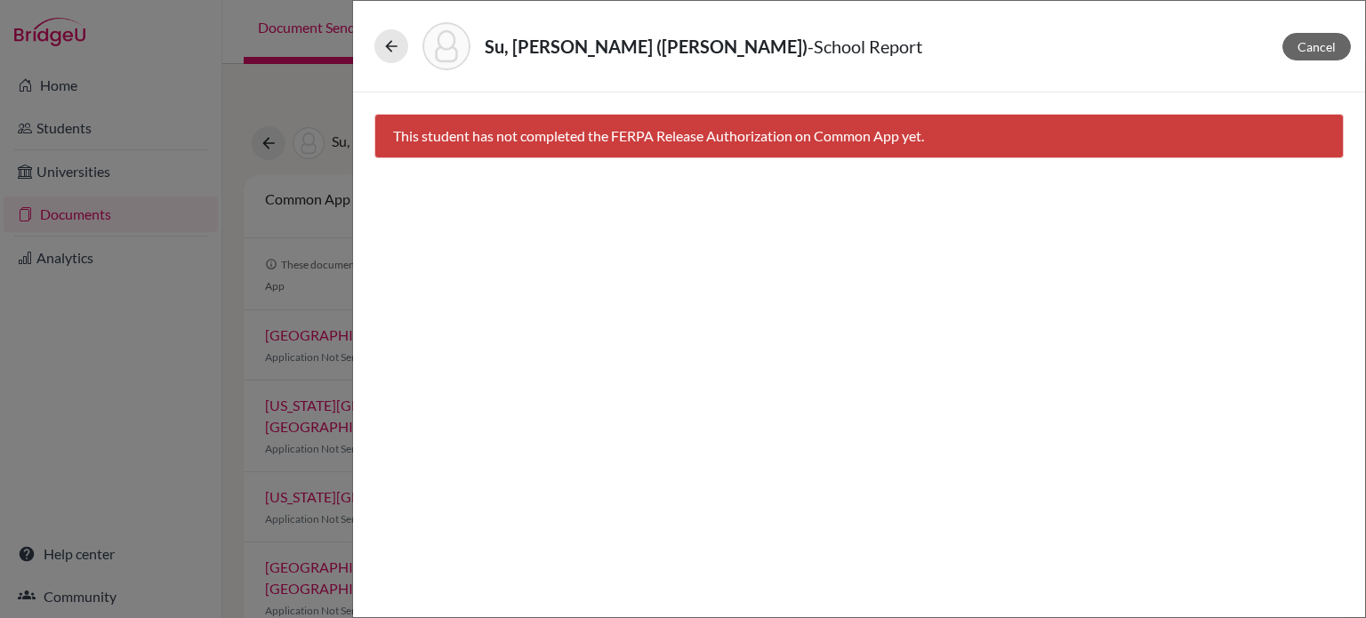
click at [812, 141] on div "This student has not completed the FERPA Release Authorization on Common App ye…" at bounding box center [858, 136] width 969 height 44
click at [398, 47] on icon at bounding box center [391, 46] width 18 height 18
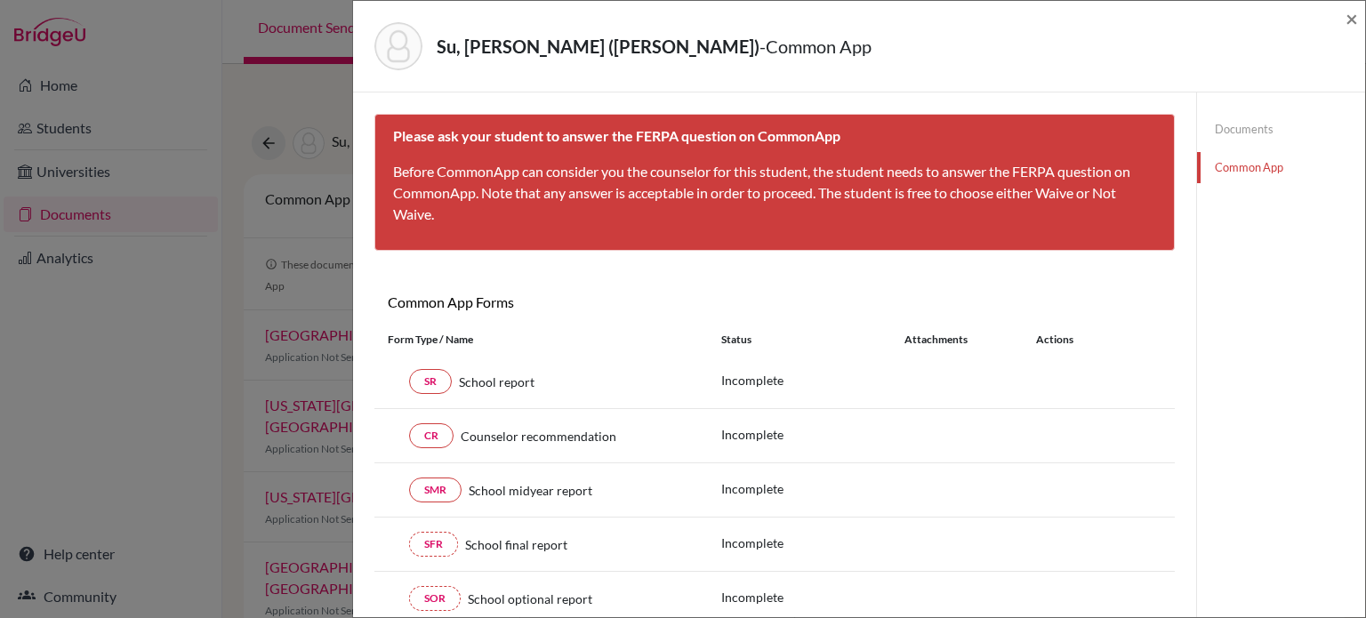
click at [1232, 131] on link "Documents" at bounding box center [1281, 129] width 168 height 31
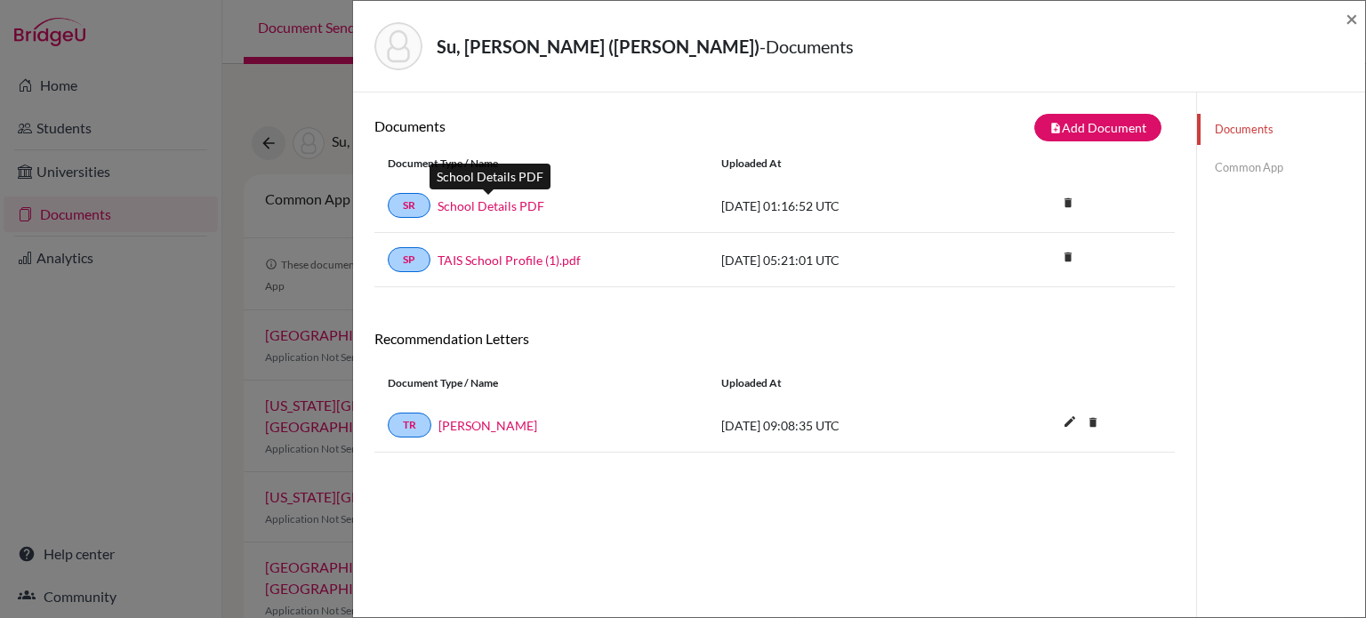
click at [487, 205] on link "School Details PDF" at bounding box center [491, 206] width 107 height 19
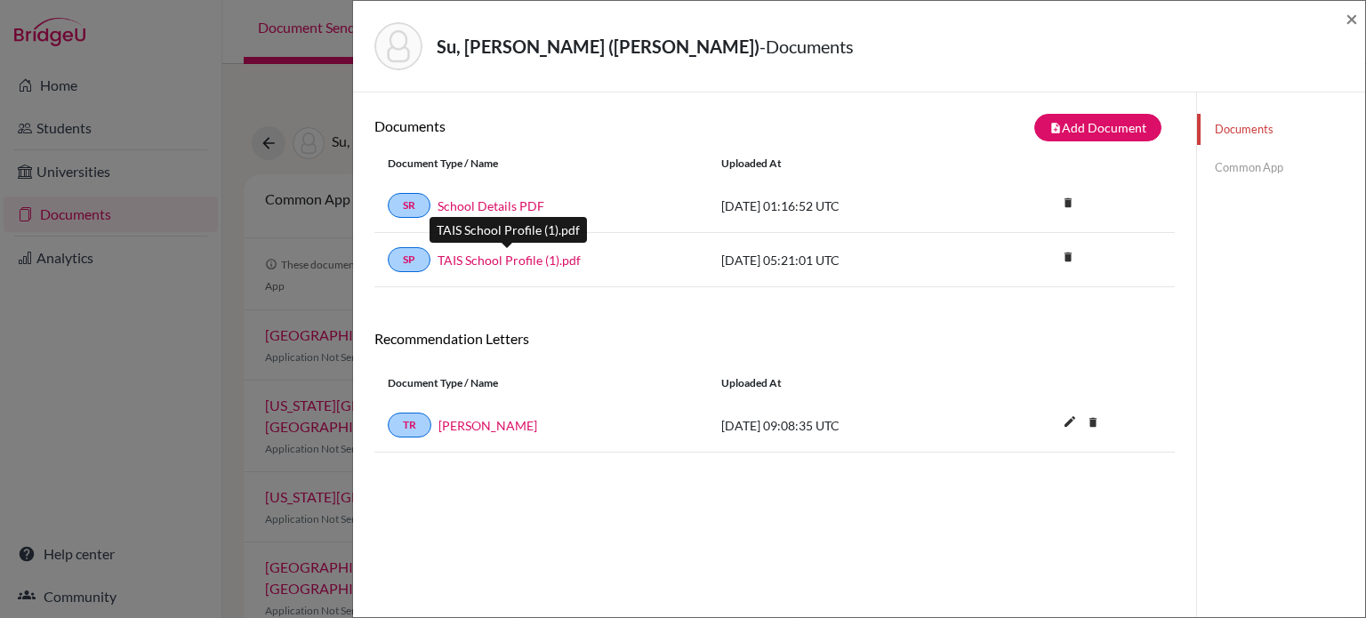
click at [523, 261] on link "TAIS School Profile (1).pdf" at bounding box center [509, 260] width 143 height 19
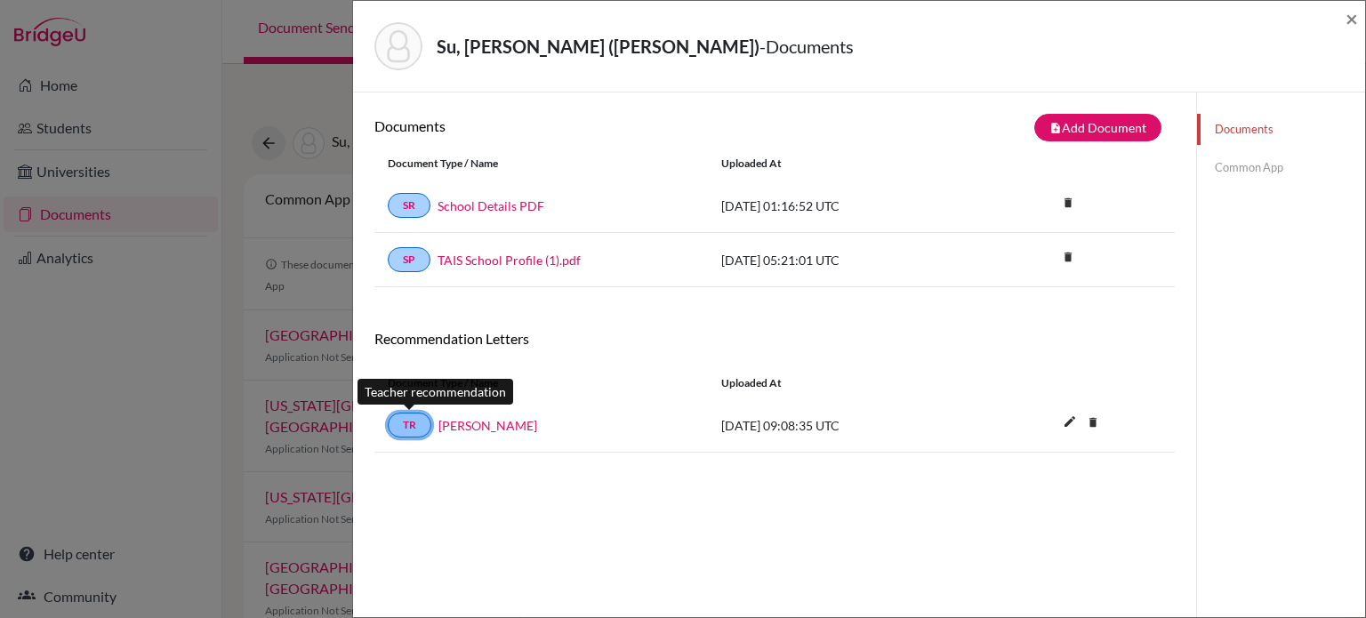
click at [408, 425] on link "TR" at bounding box center [410, 425] width 44 height 25
click at [454, 421] on link "[PERSON_NAME]" at bounding box center [487, 425] width 99 height 19
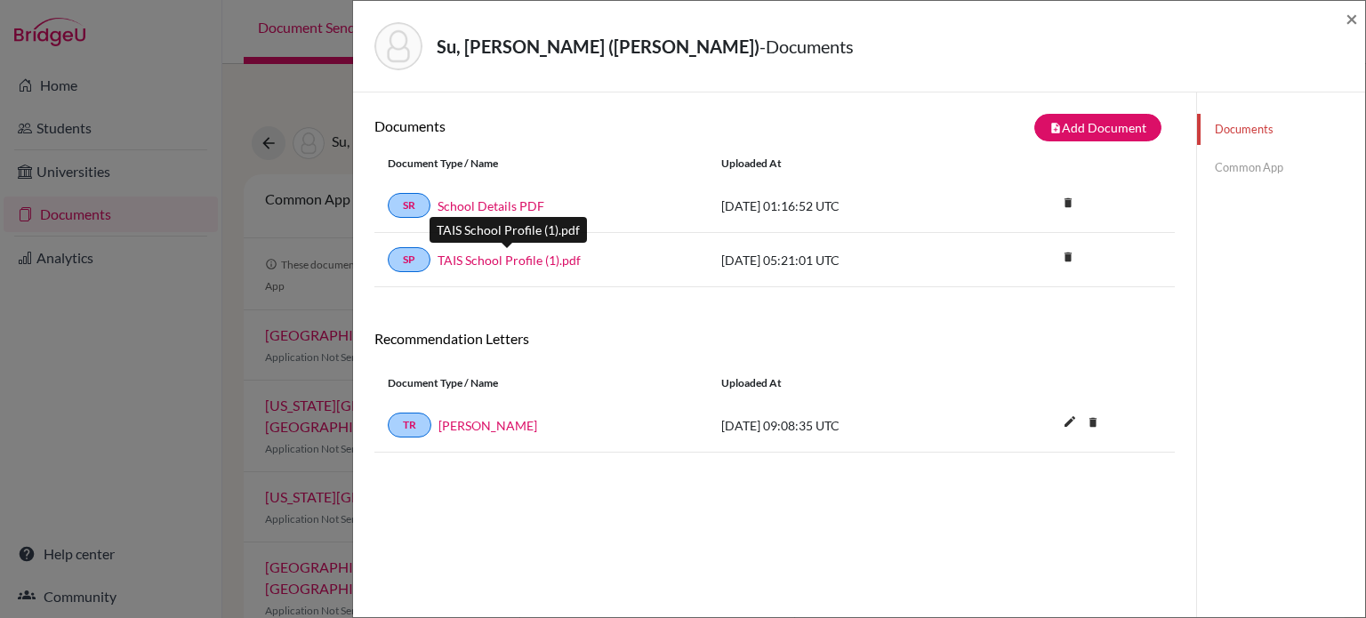
click at [501, 259] on link "TAIS School Profile (1).pdf" at bounding box center [509, 260] width 143 height 19
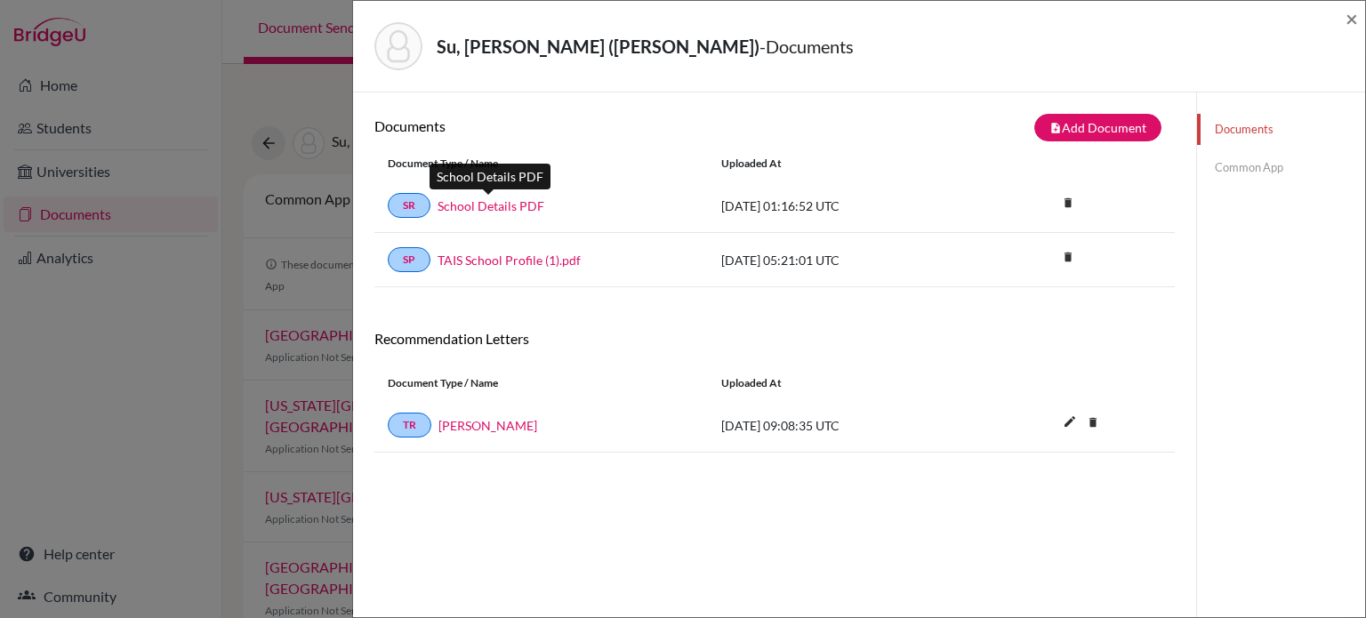
click at [480, 205] on link "School Details PDF" at bounding box center [491, 206] width 107 height 19
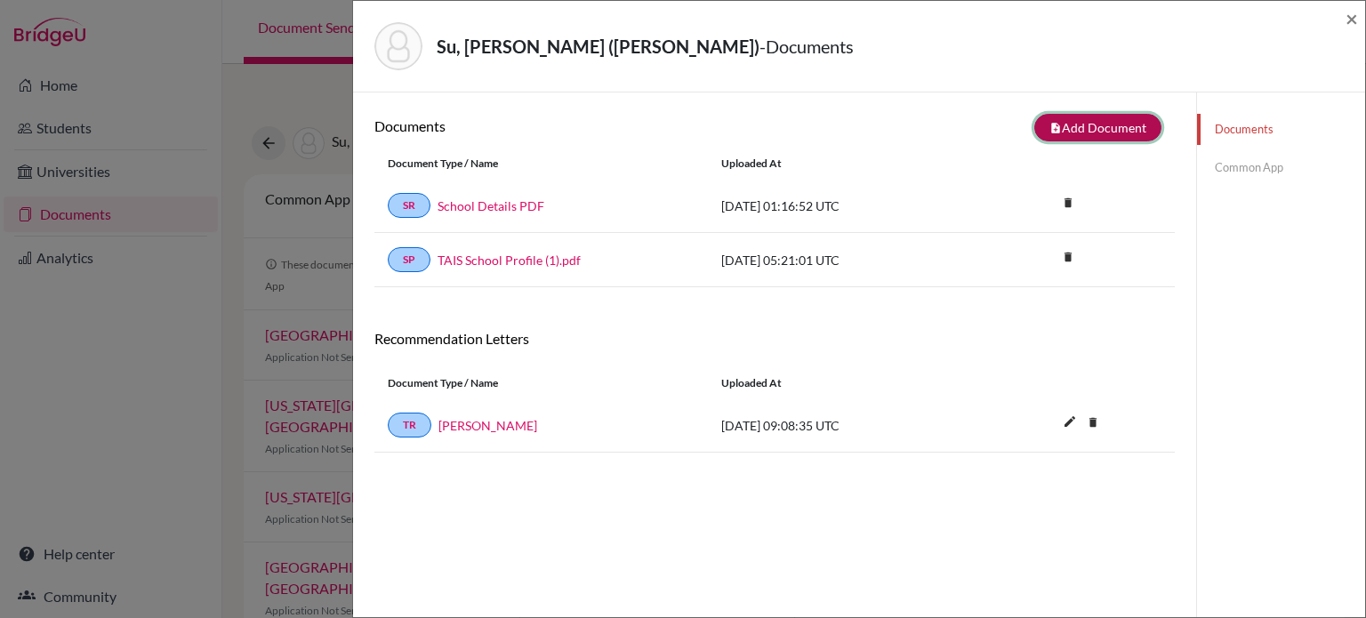
click at [1095, 121] on button "note_add Add Document" at bounding box center [1097, 128] width 127 height 28
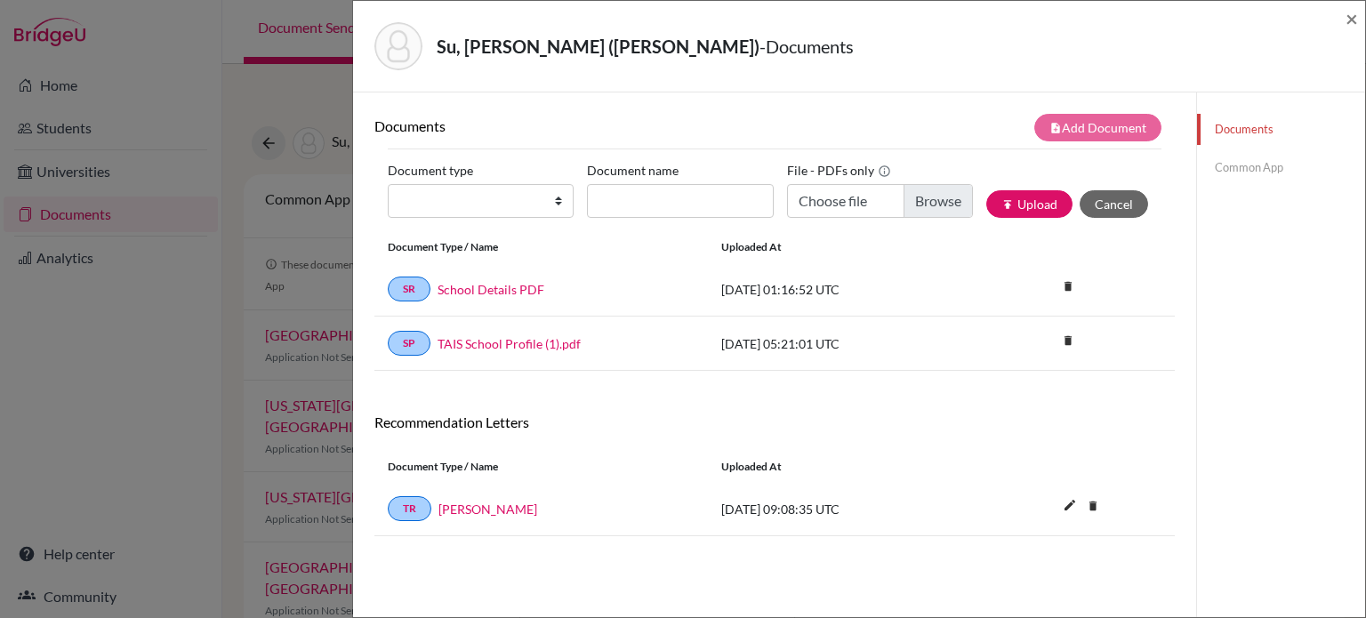
click at [1236, 170] on link "Common App" at bounding box center [1281, 167] width 168 height 31
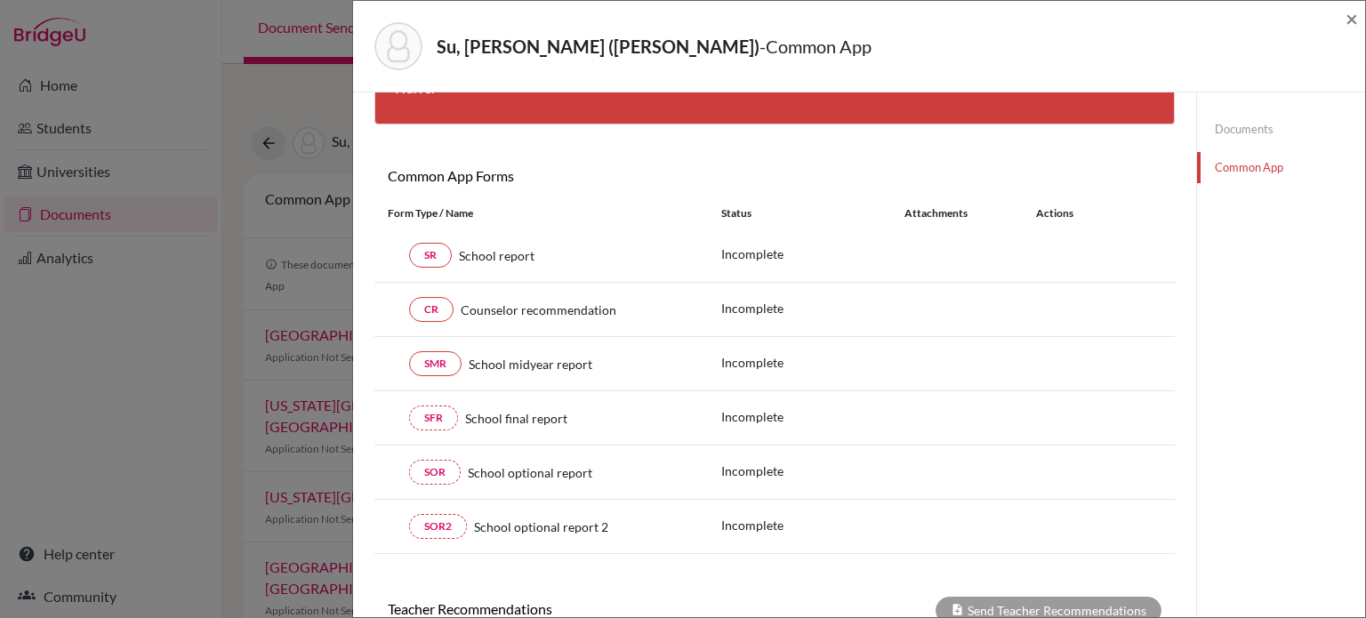
scroll to position [130, 0]
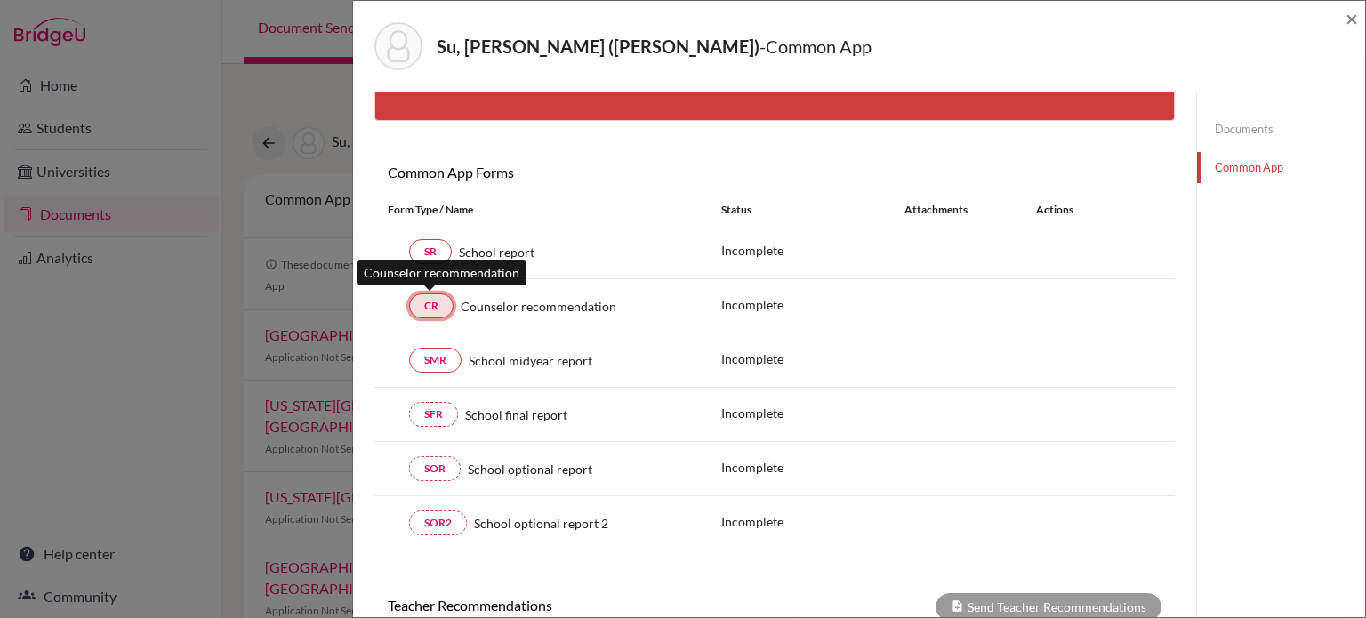
click at [430, 302] on link "CR" at bounding box center [431, 306] width 44 height 25
click at [431, 302] on link "CR" at bounding box center [431, 306] width 44 height 25
click at [420, 306] on link "CR" at bounding box center [431, 306] width 44 height 25
click at [435, 310] on link "CR" at bounding box center [431, 306] width 44 height 25
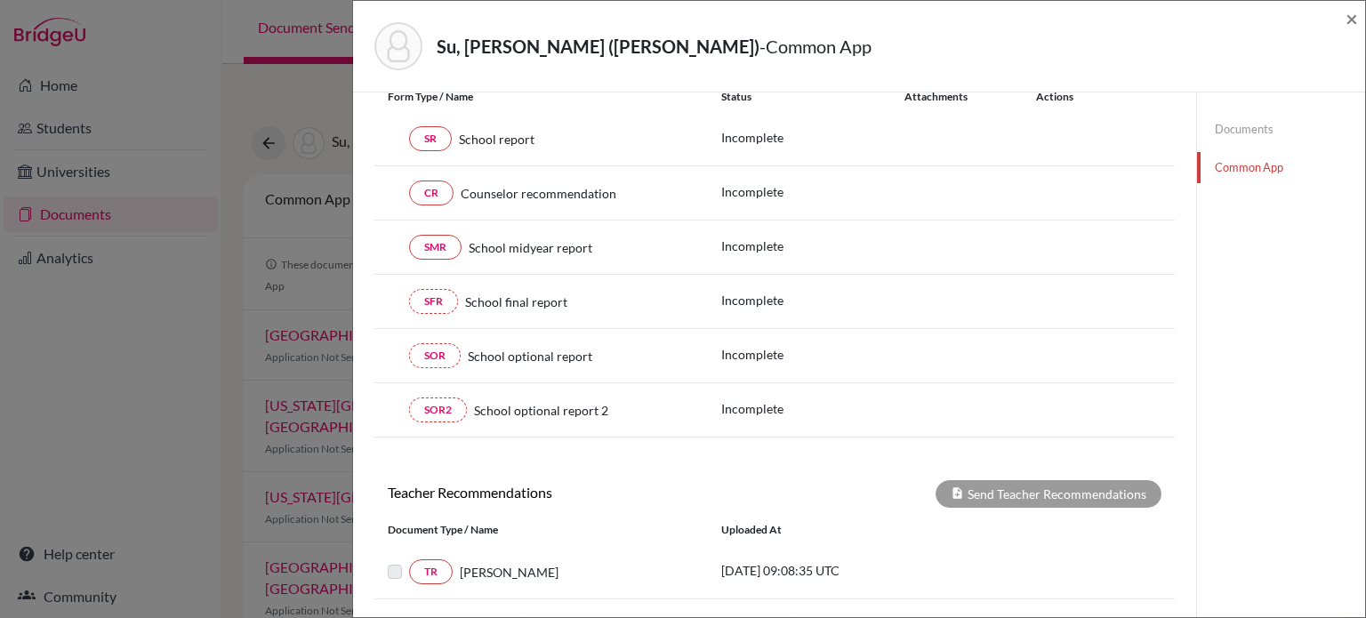
scroll to position [360, 0]
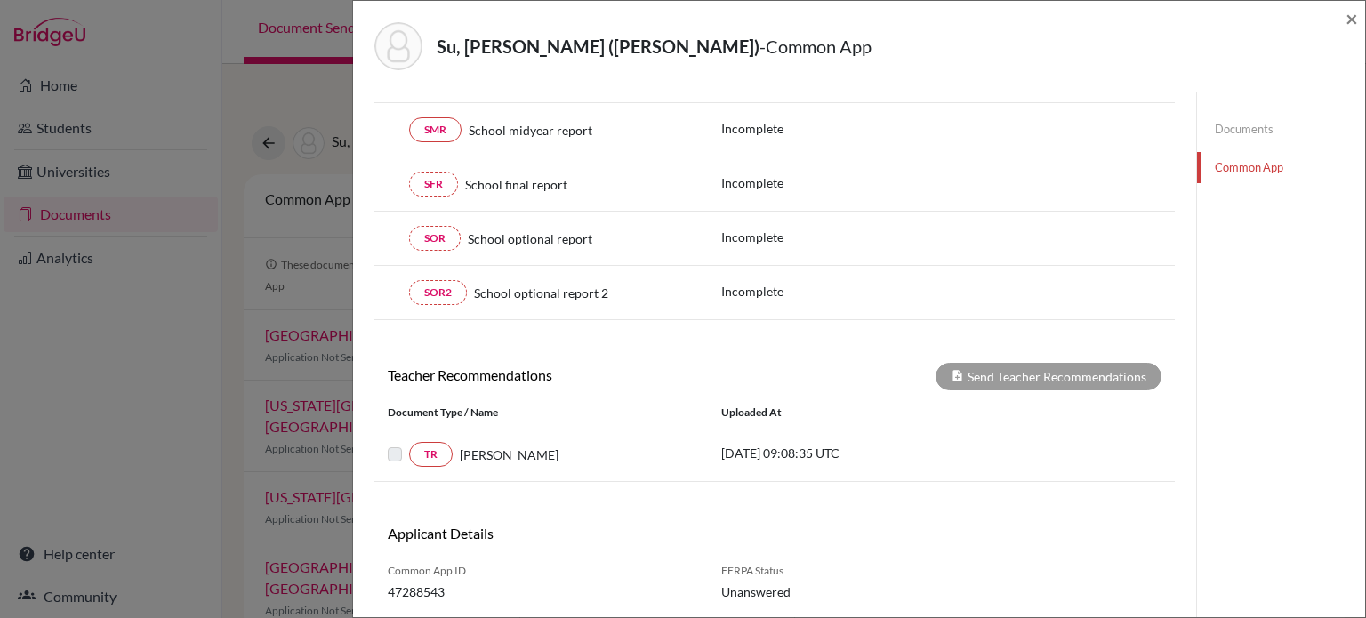
click at [409, 444] on label at bounding box center [409, 444] width 0 height 0
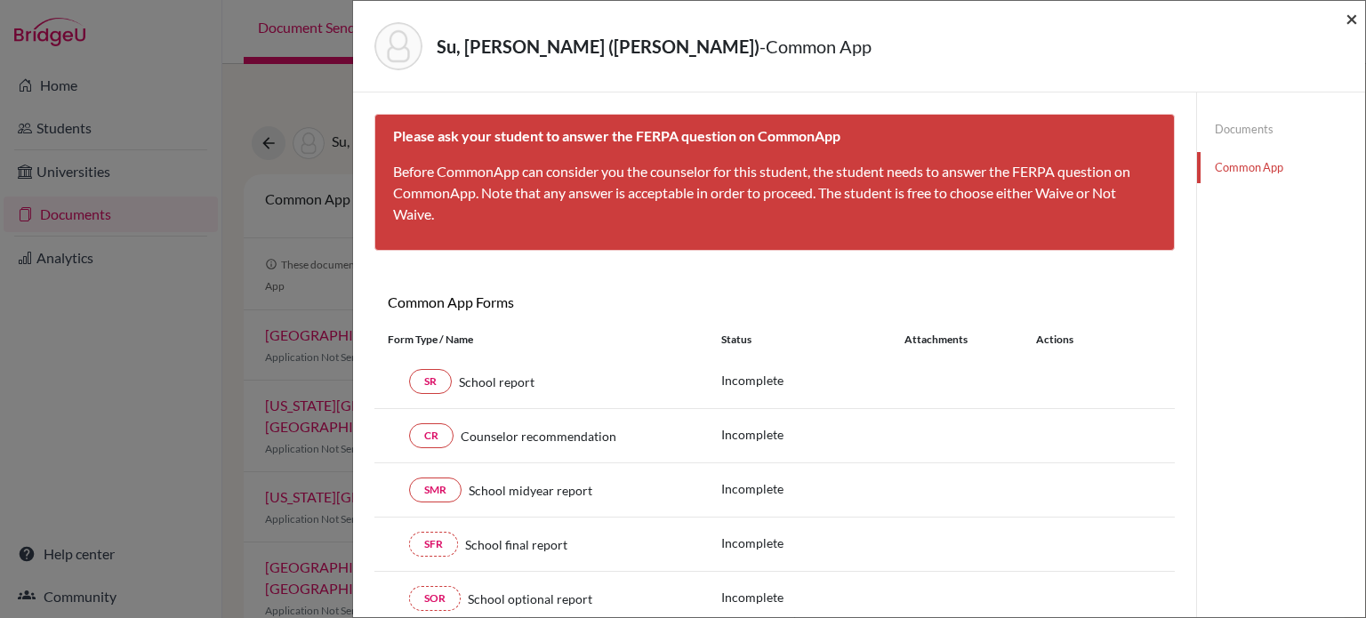
click at [1351, 15] on span "×" at bounding box center [1352, 18] width 12 height 26
